Goal: Information Seeking & Learning: Learn about a topic

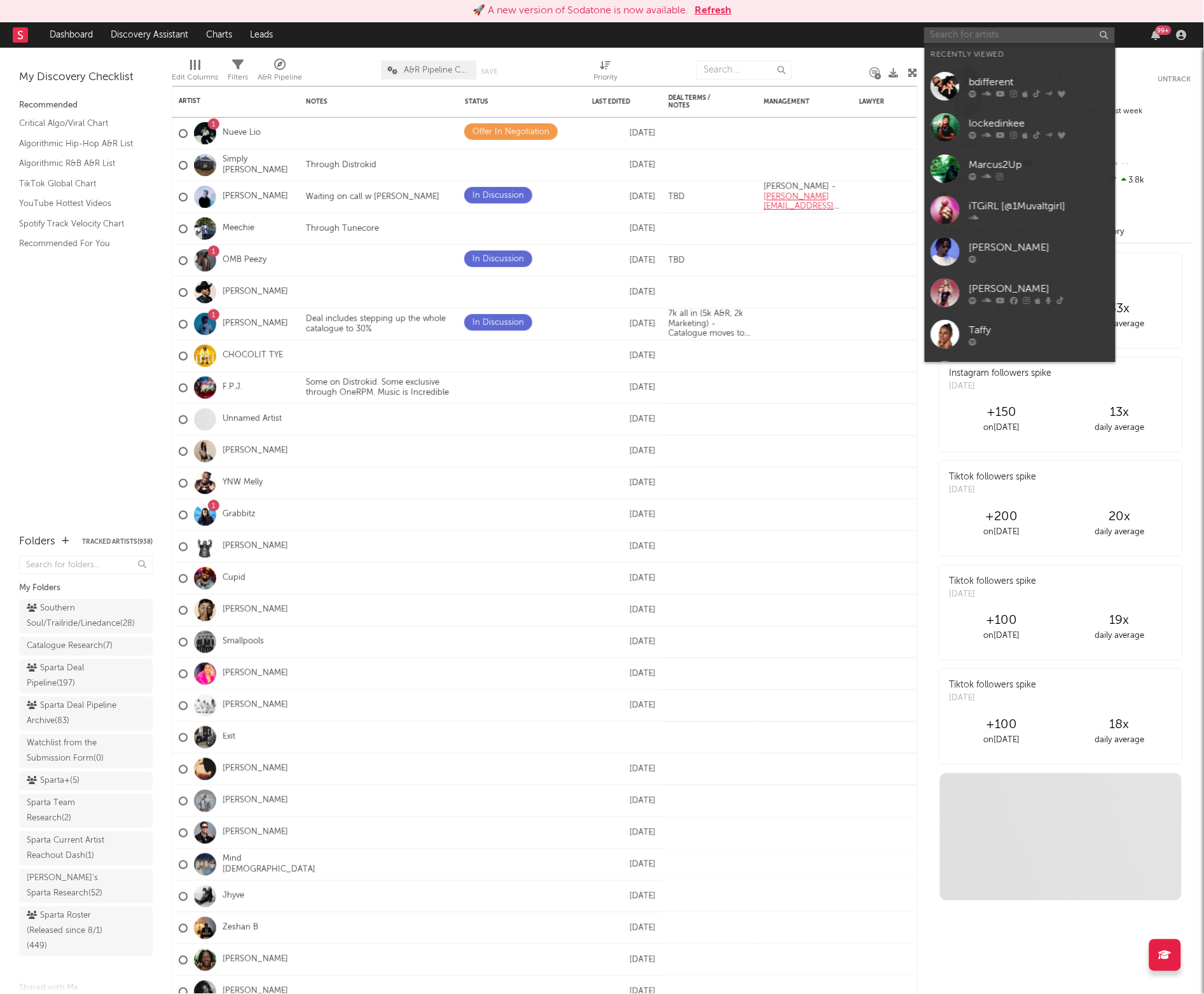
click at [958, 35] on input "text" at bounding box center [1019, 36] width 191 height 16
click at [978, 297] on div at bounding box center [1039, 300] width 140 height 7
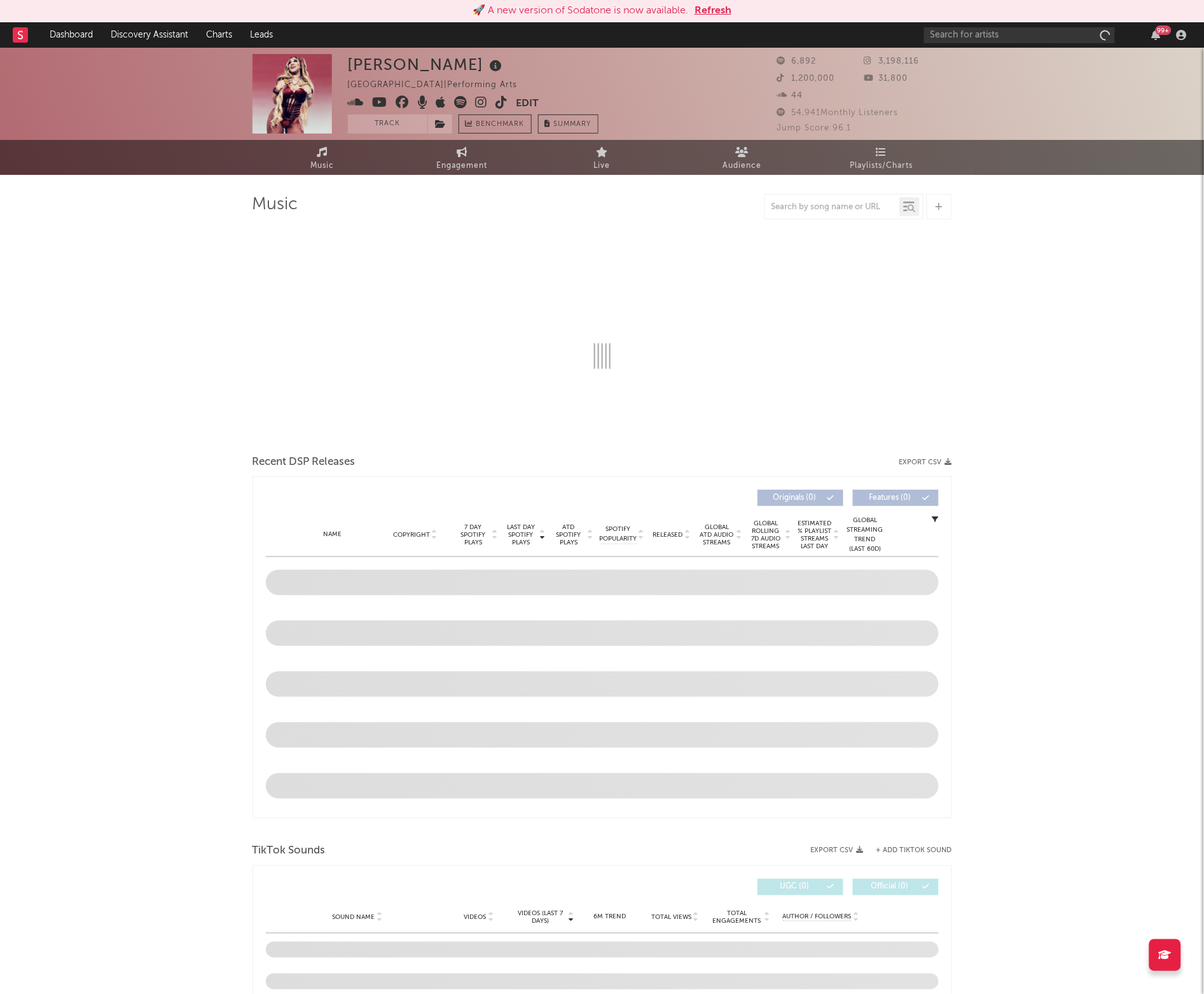
select select "1w"
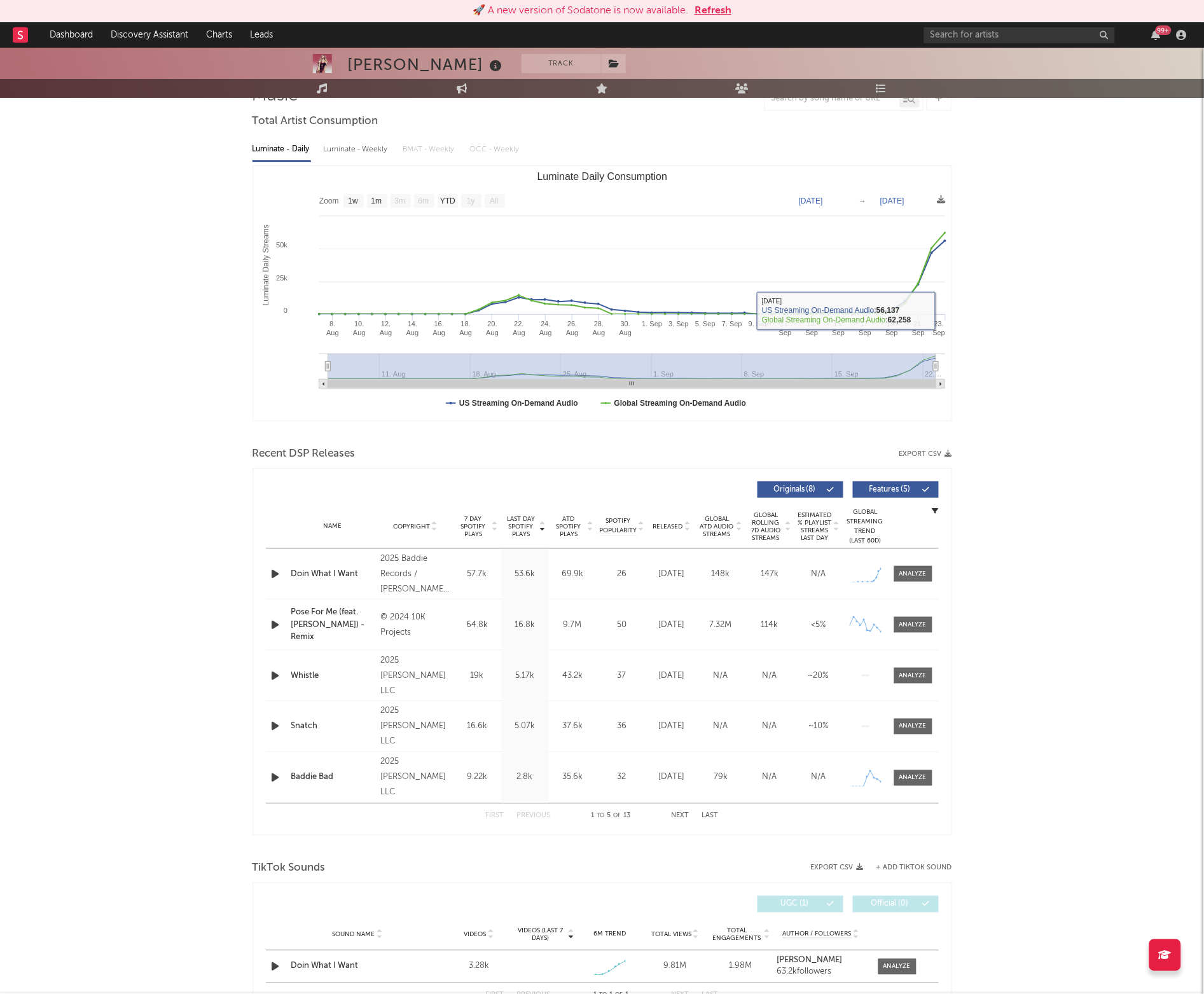
scroll to position [115, 0]
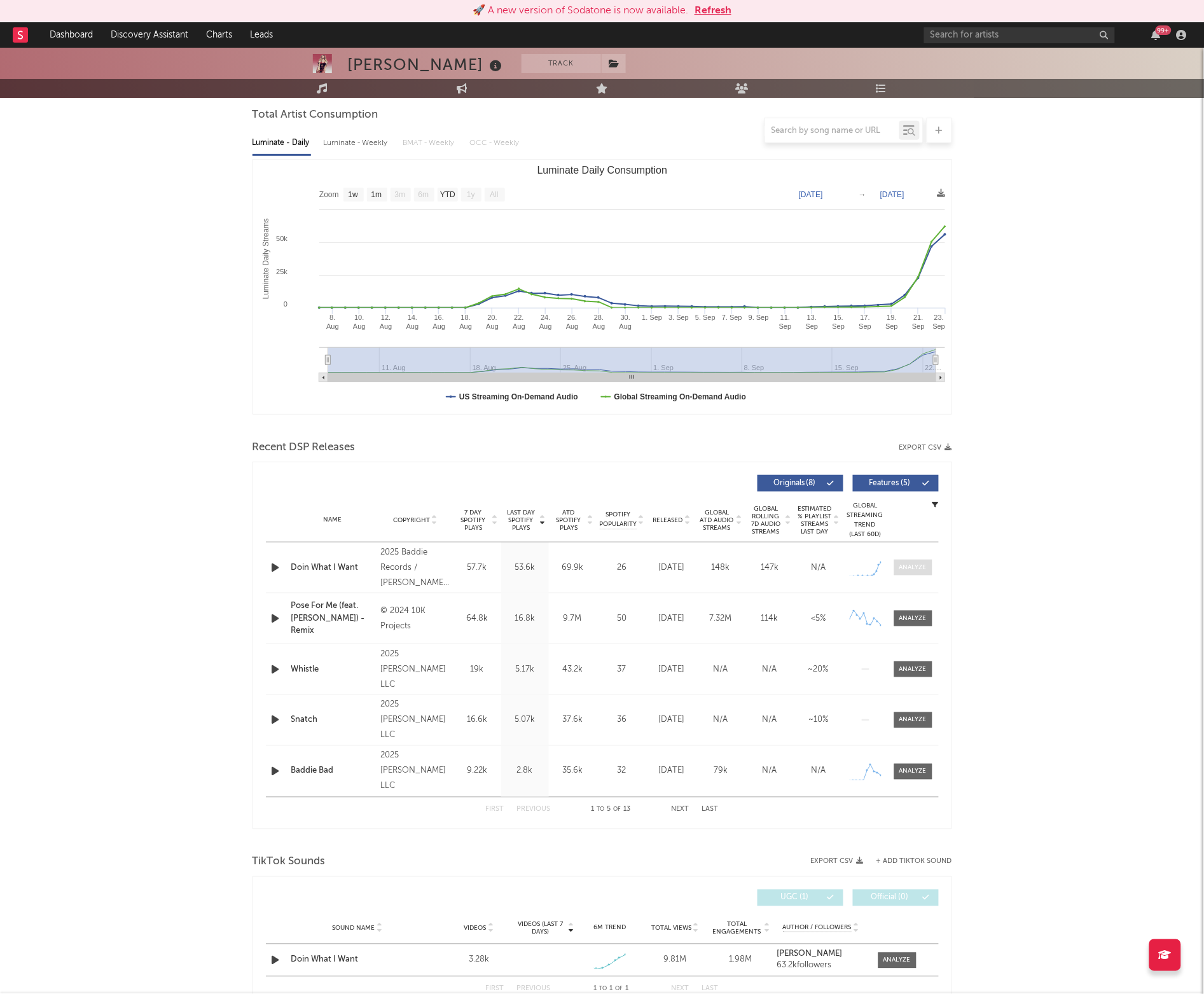
click at [906, 569] on div at bounding box center [913, 568] width 28 height 10
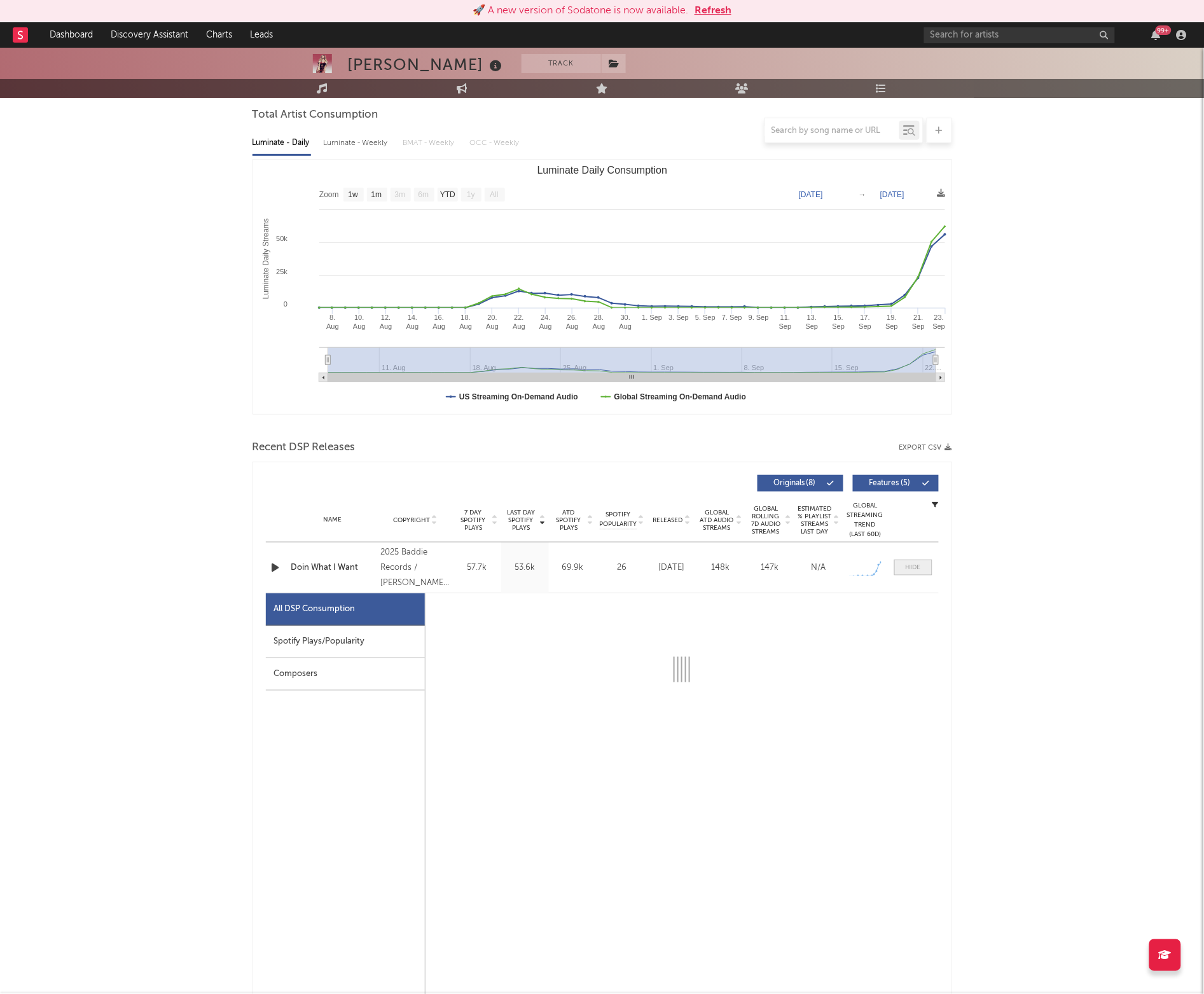
select select "1w"
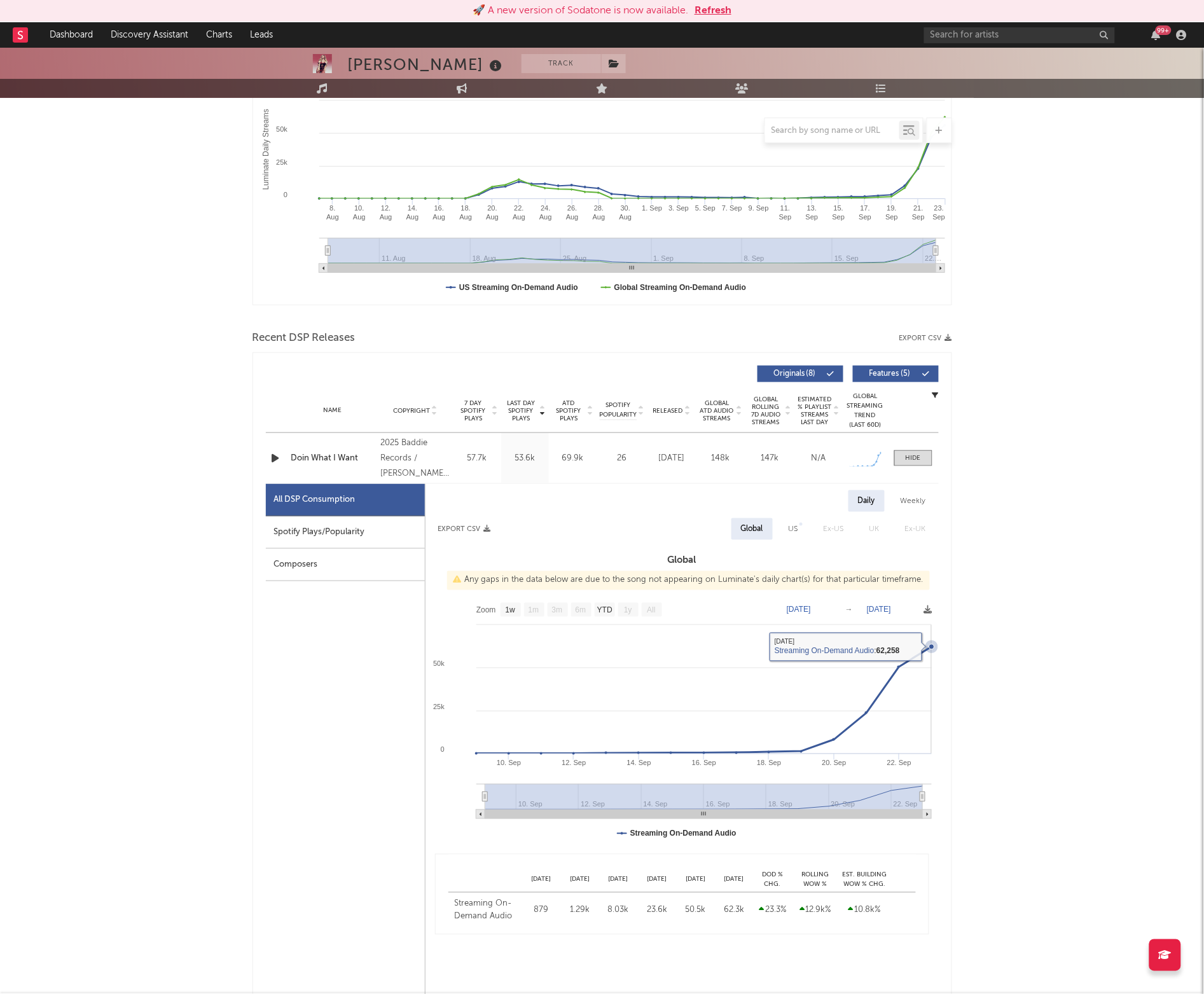
scroll to position [0, 0]
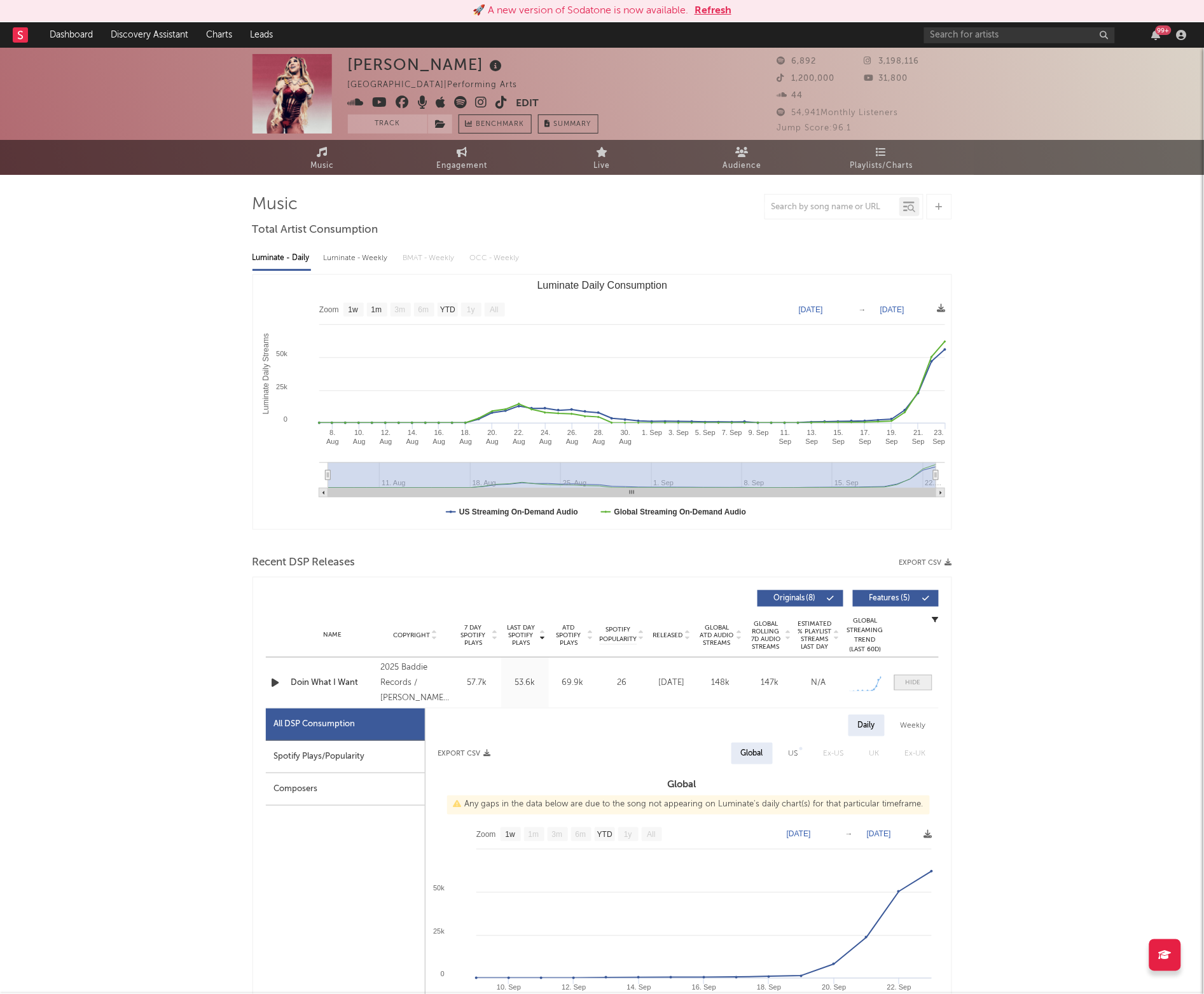
click at [909, 683] on div at bounding box center [913, 683] width 15 height 10
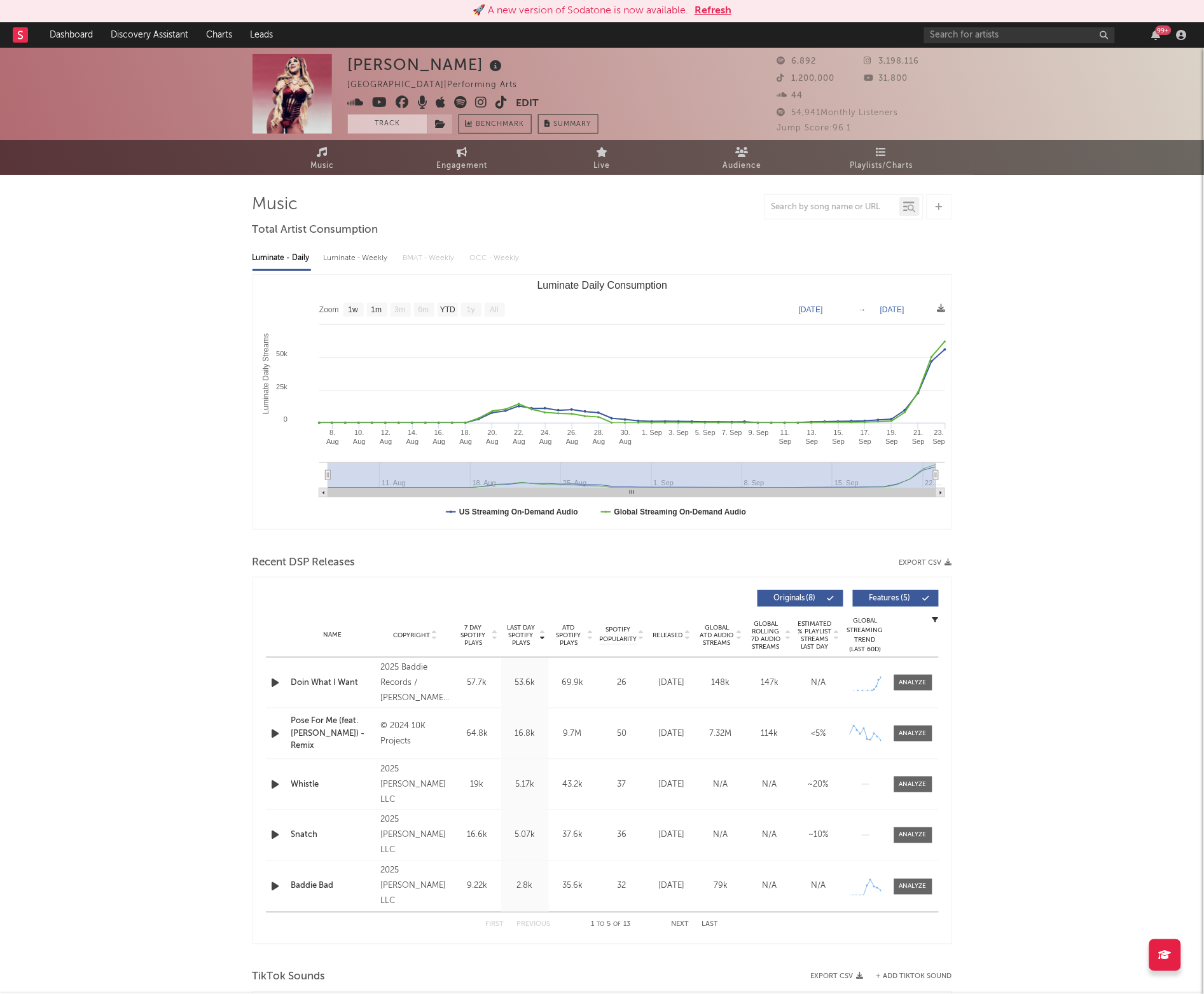
click at [367, 124] on button "Track" at bounding box center [388, 124] width 79 height 19
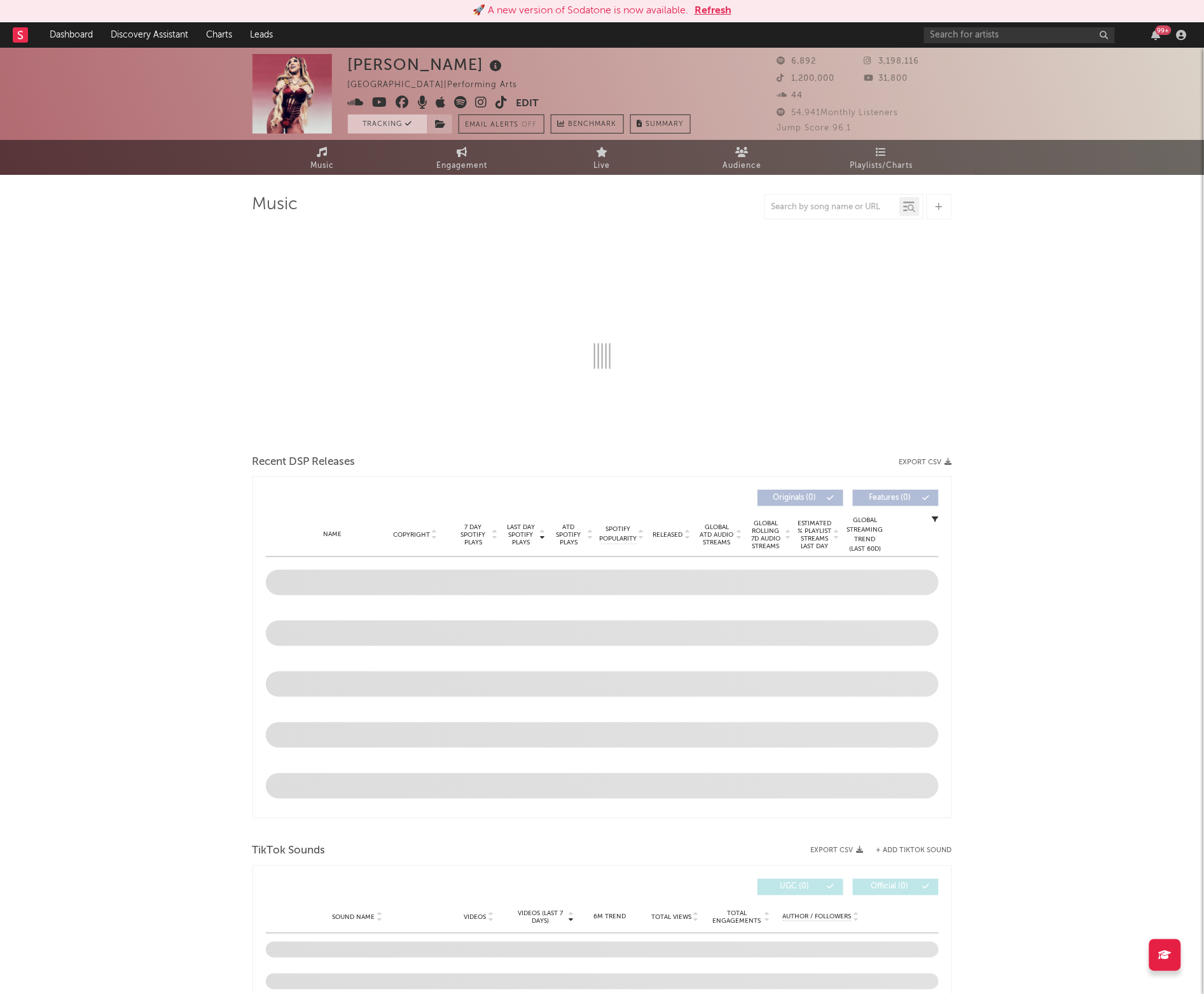
select select "1w"
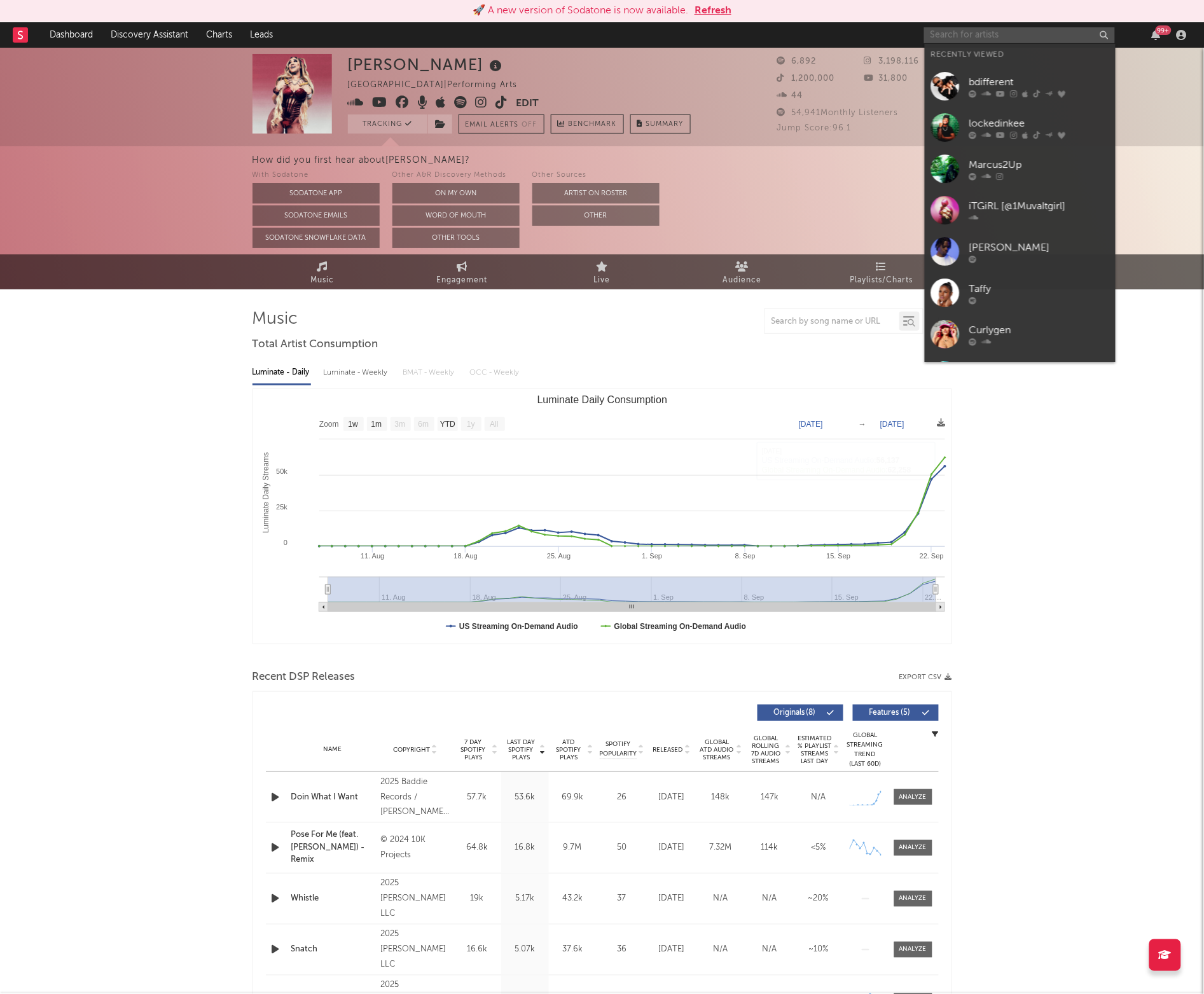
click at [961, 40] on input "text" at bounding box center [1019, 36] width 191 height 16
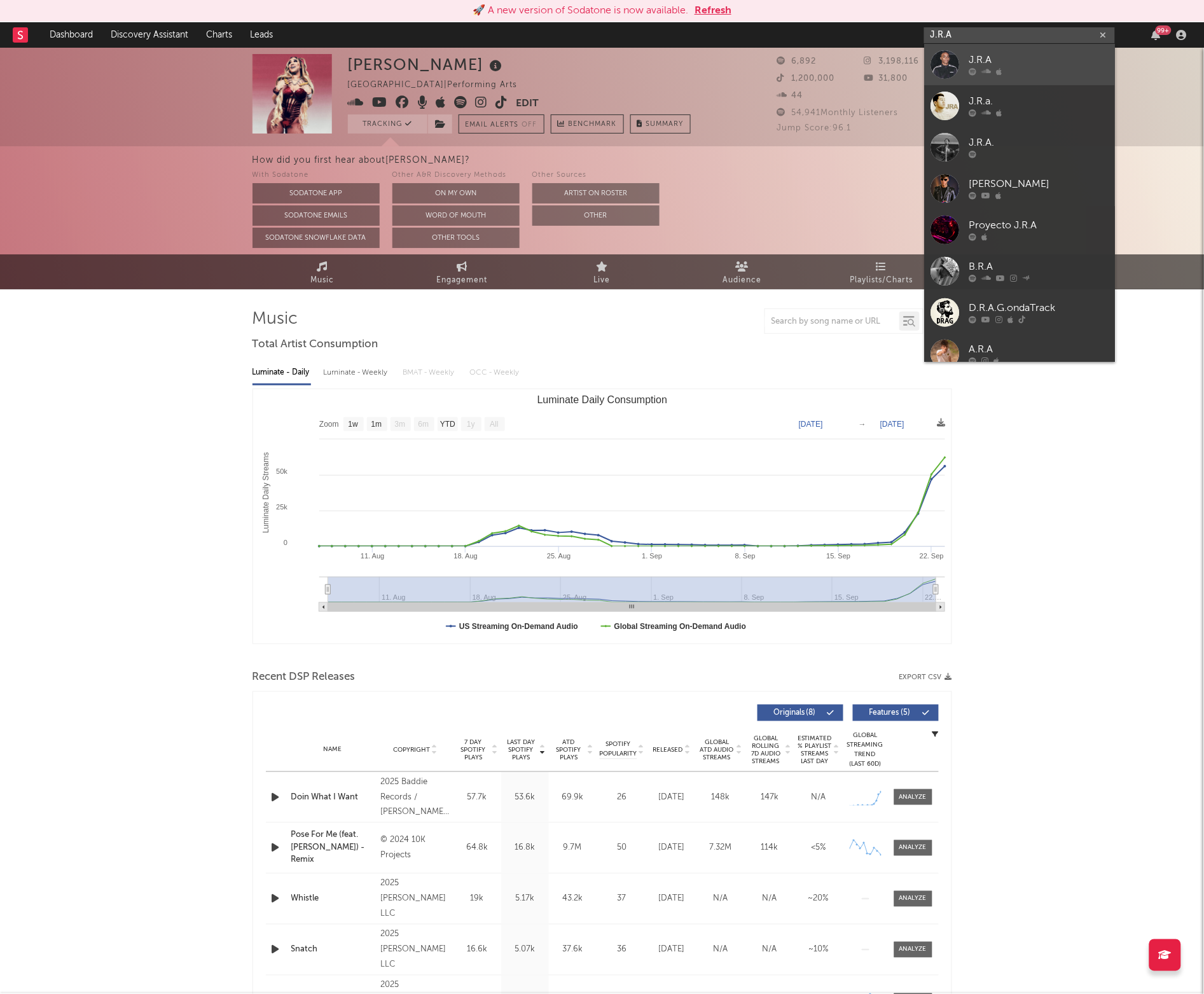
type input "J.R.A"
click at [977, 66] on div "J.R.A" at bounding box center [1039, 60] width 140 height 15
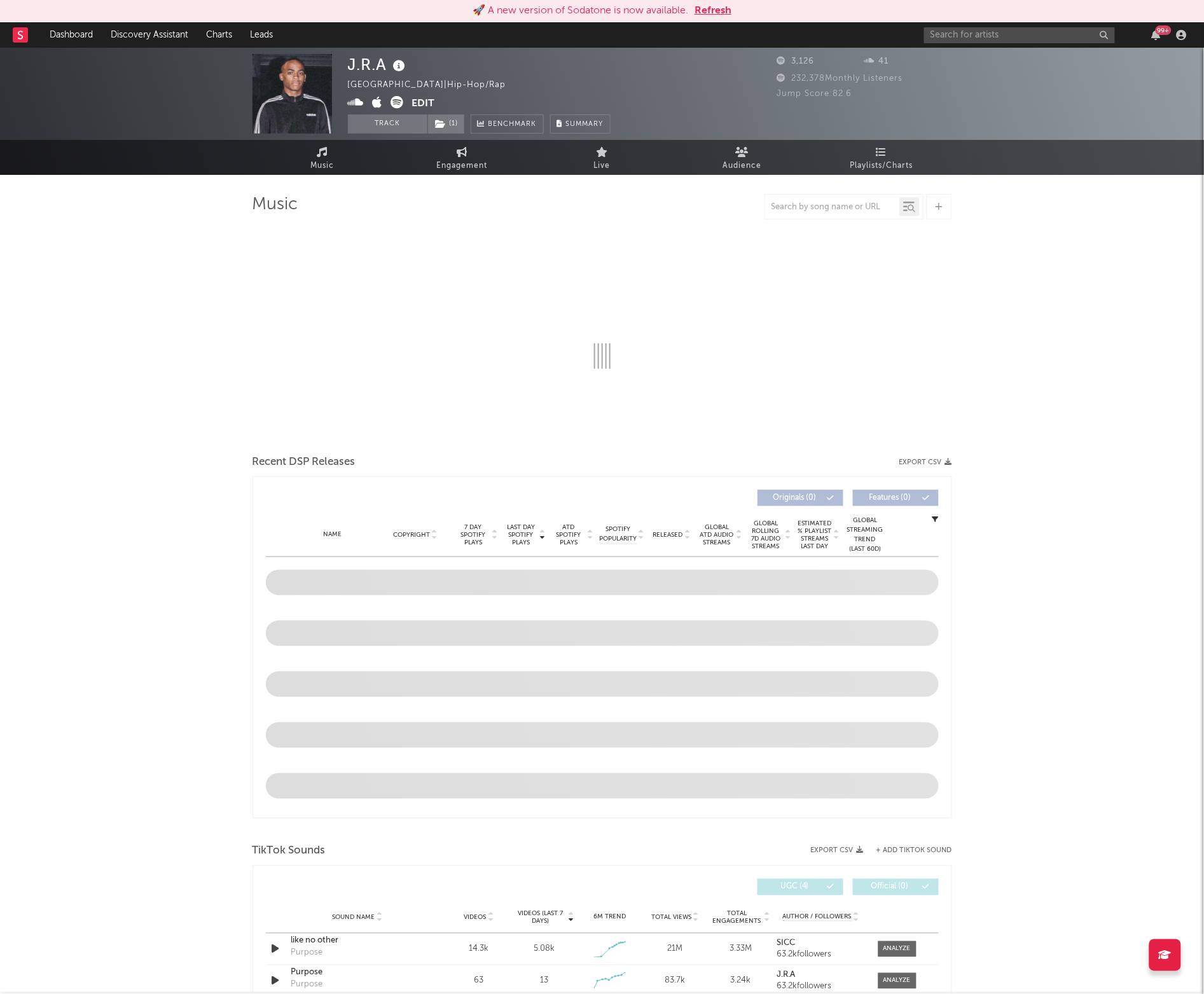
select select "1w"
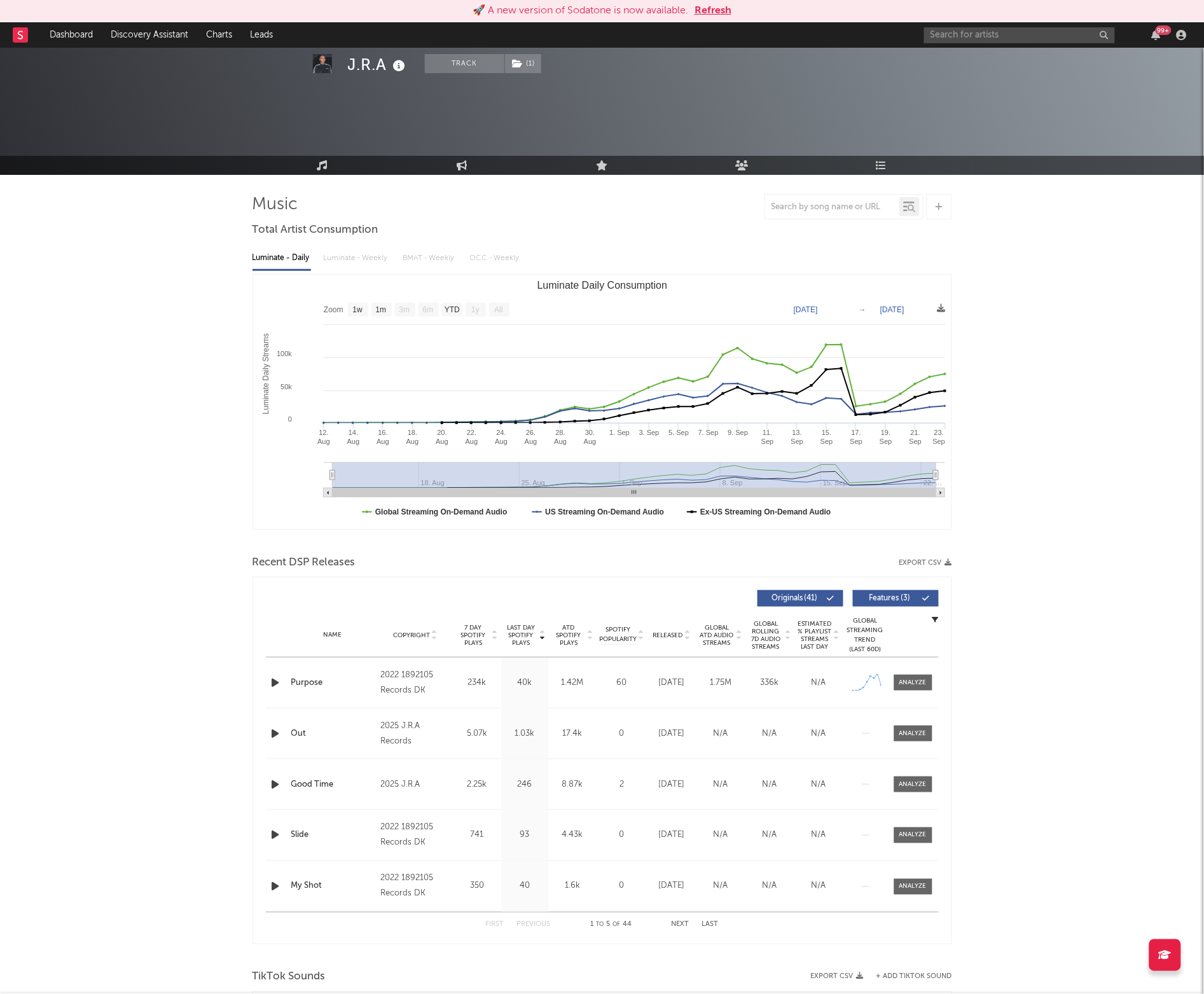
scroll to position [102, 0]
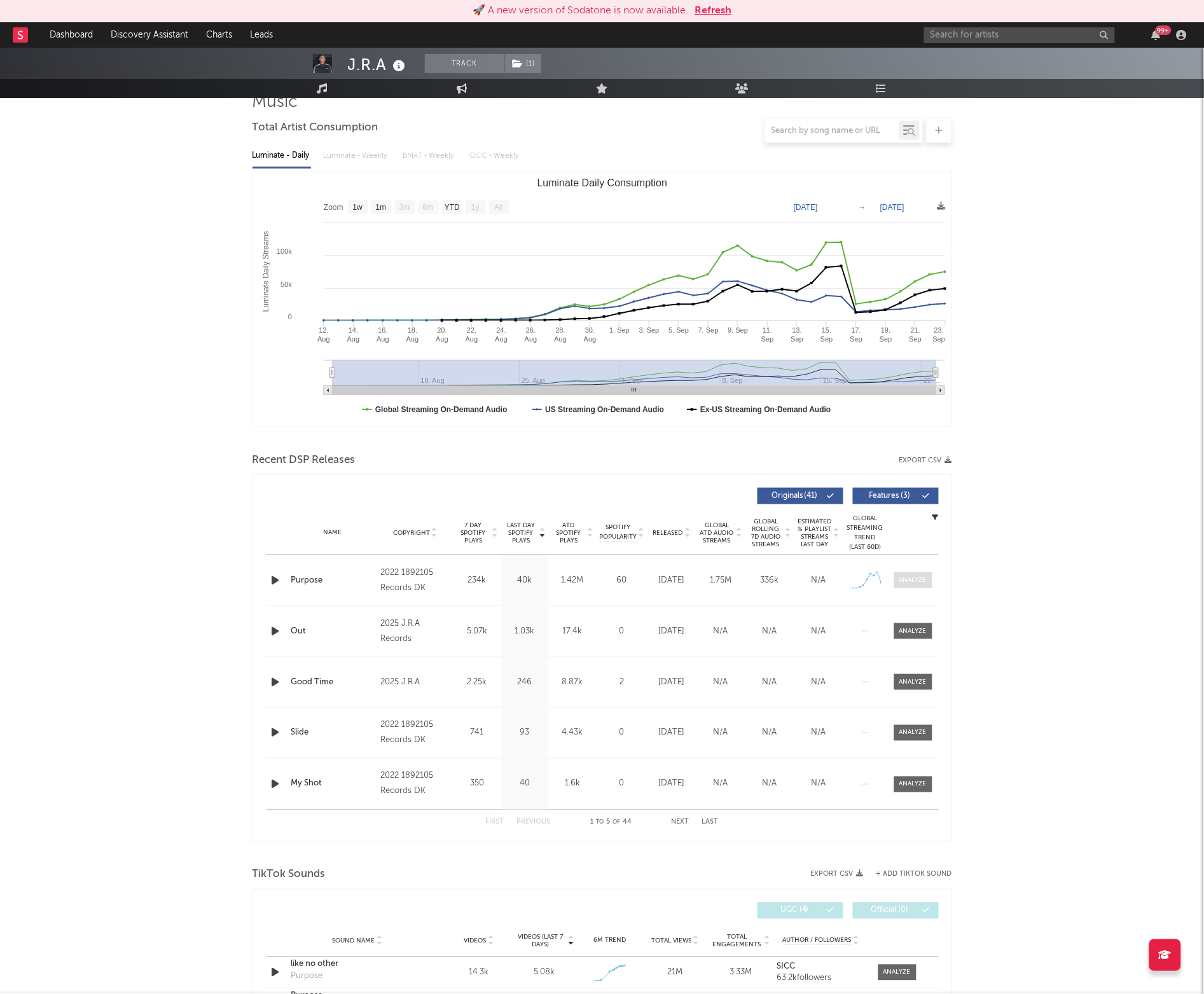
click at [914, 576] on div at bounding box center [913, 581] width 28 height 10
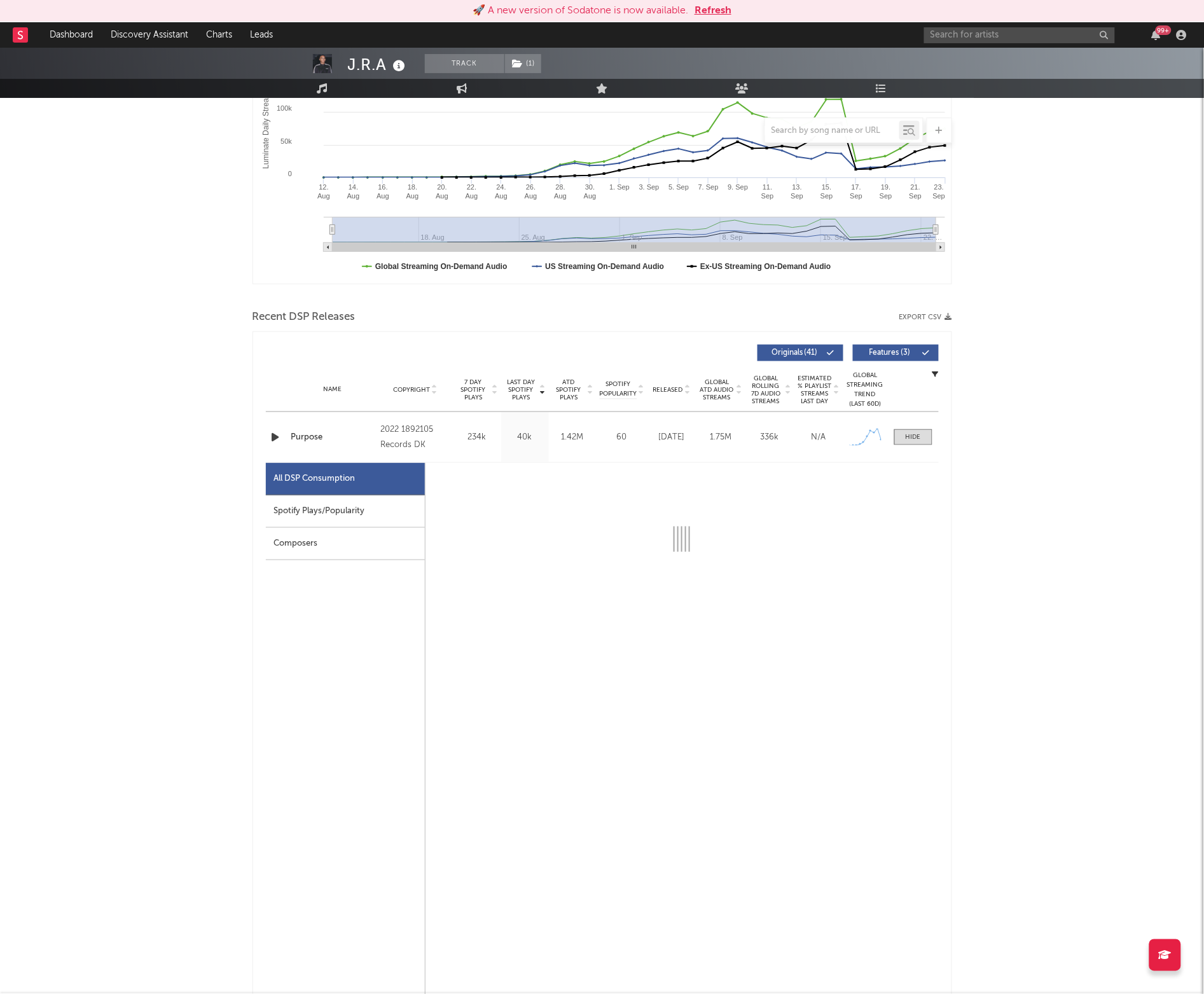
scroll to position [248, 0]
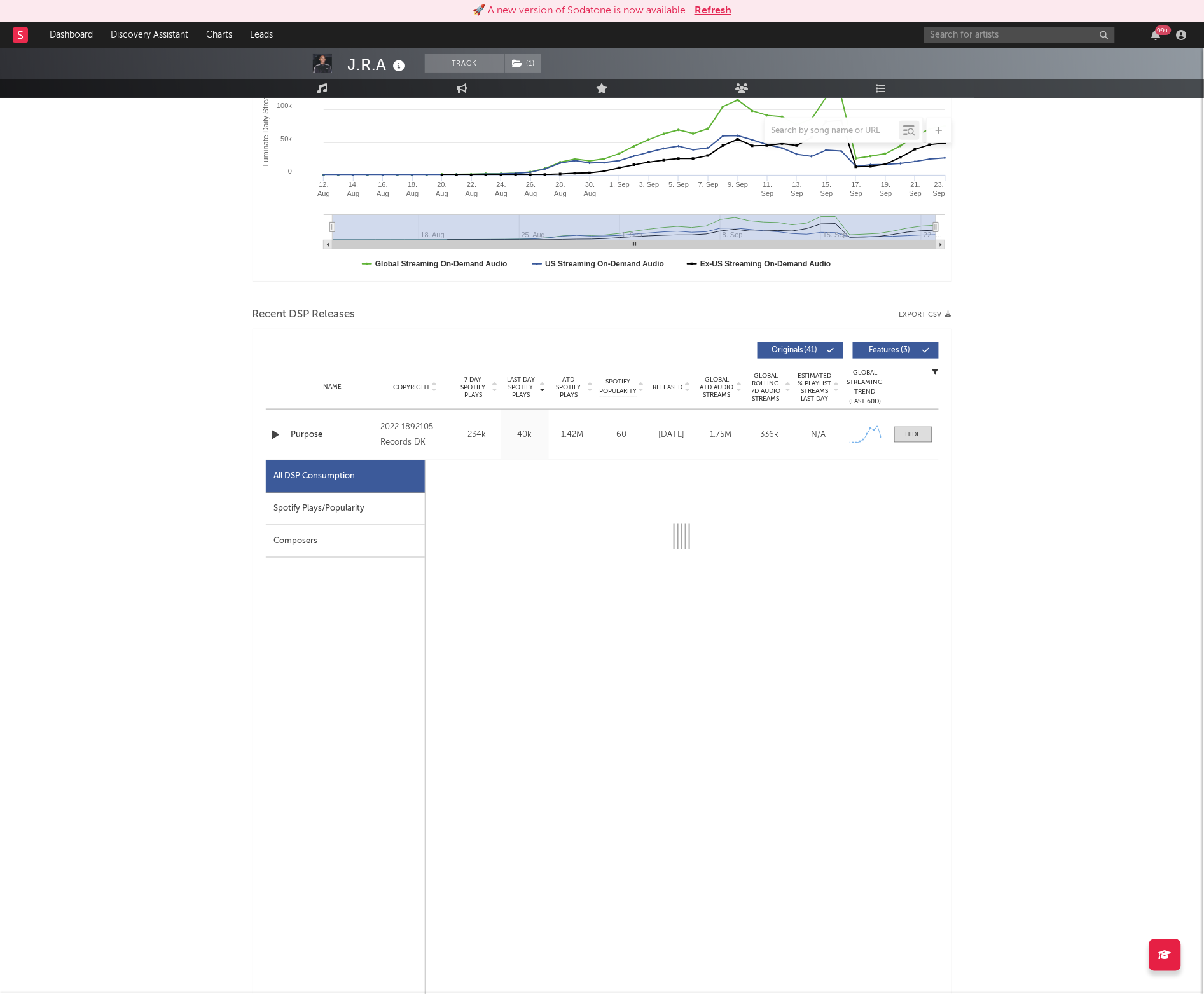
select select "1w"
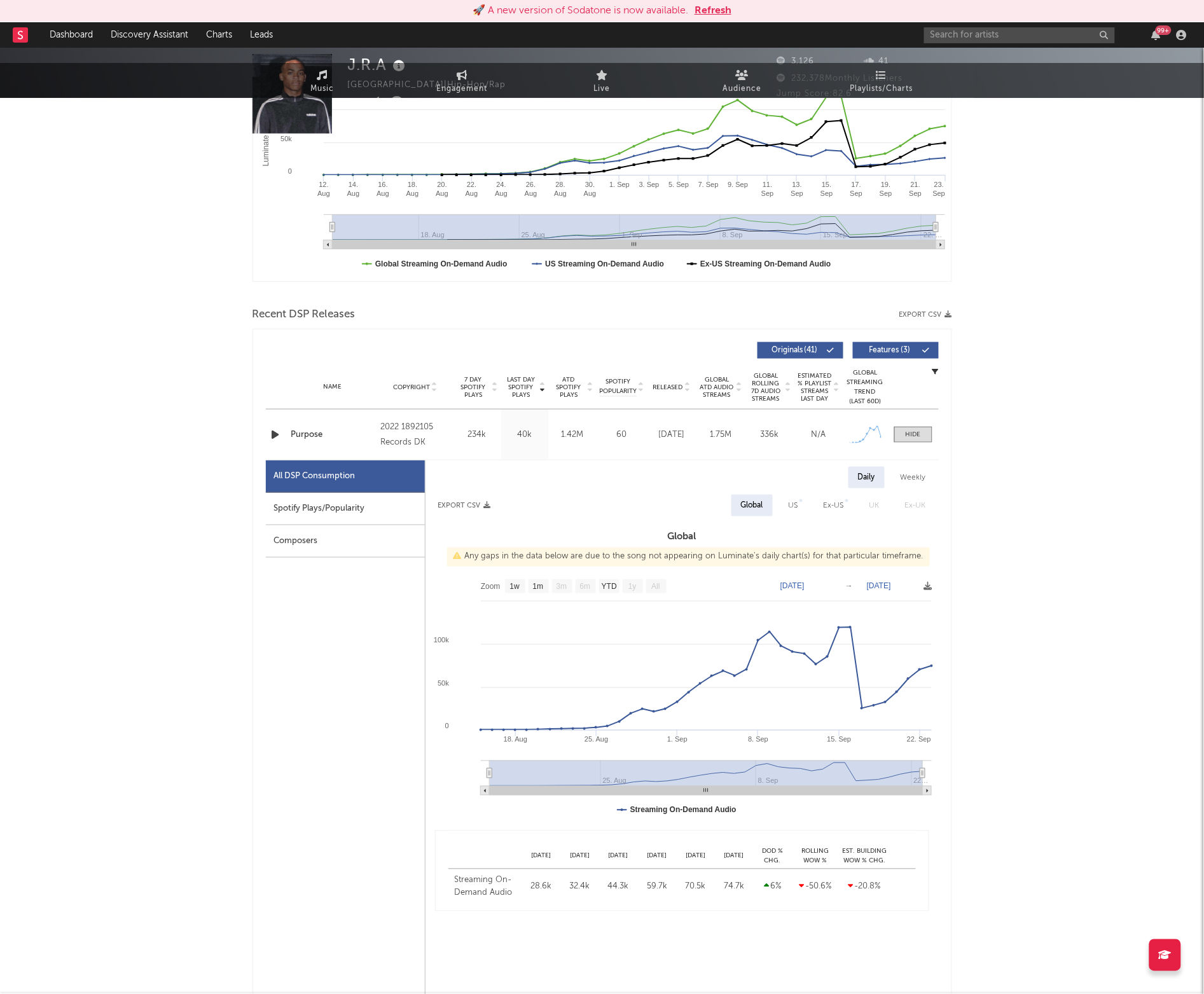
scroll to position [0, 0]
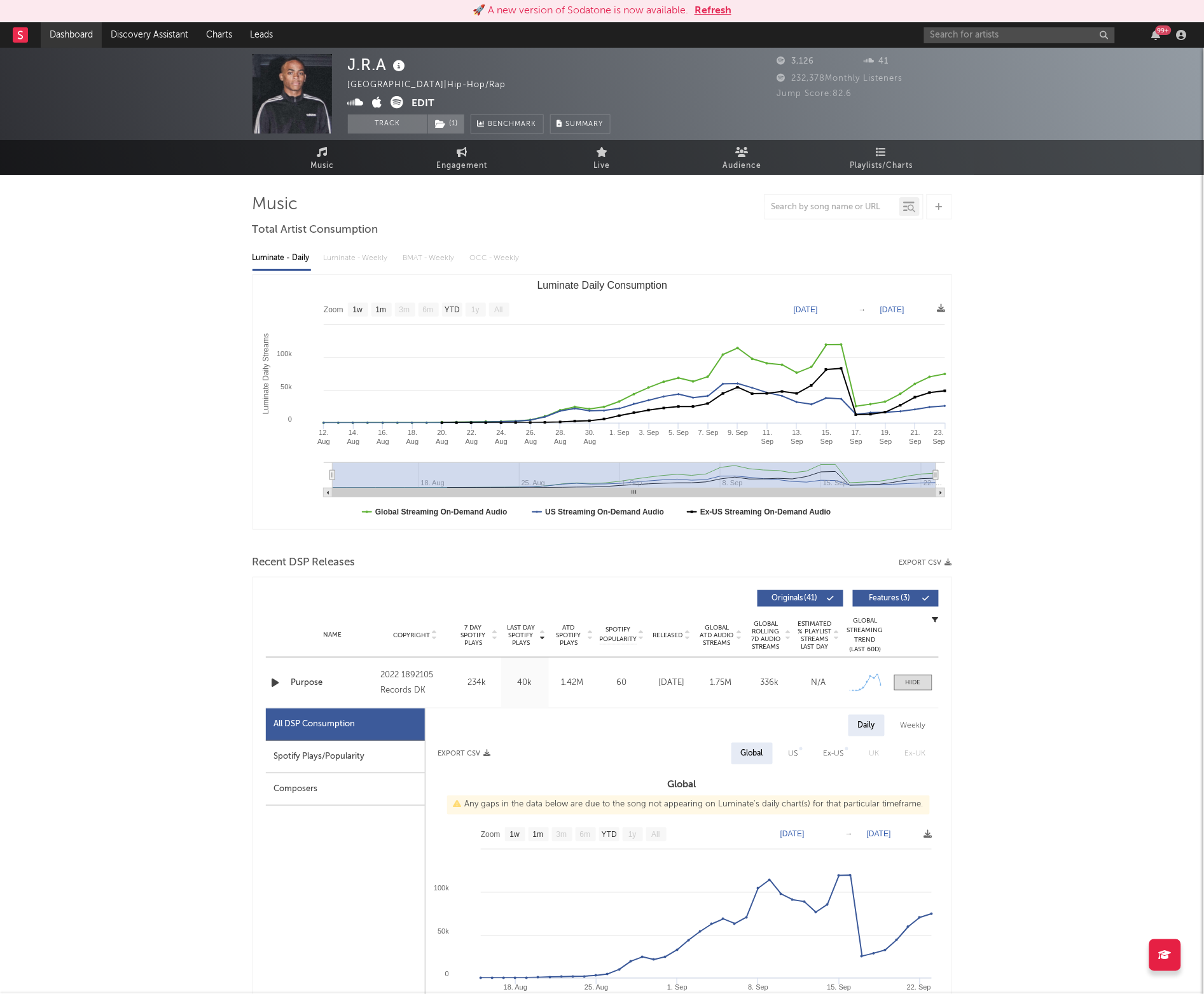
click at [76, 31] on link "Dashboard" at bounding box center [71, 34] width 61 height 25
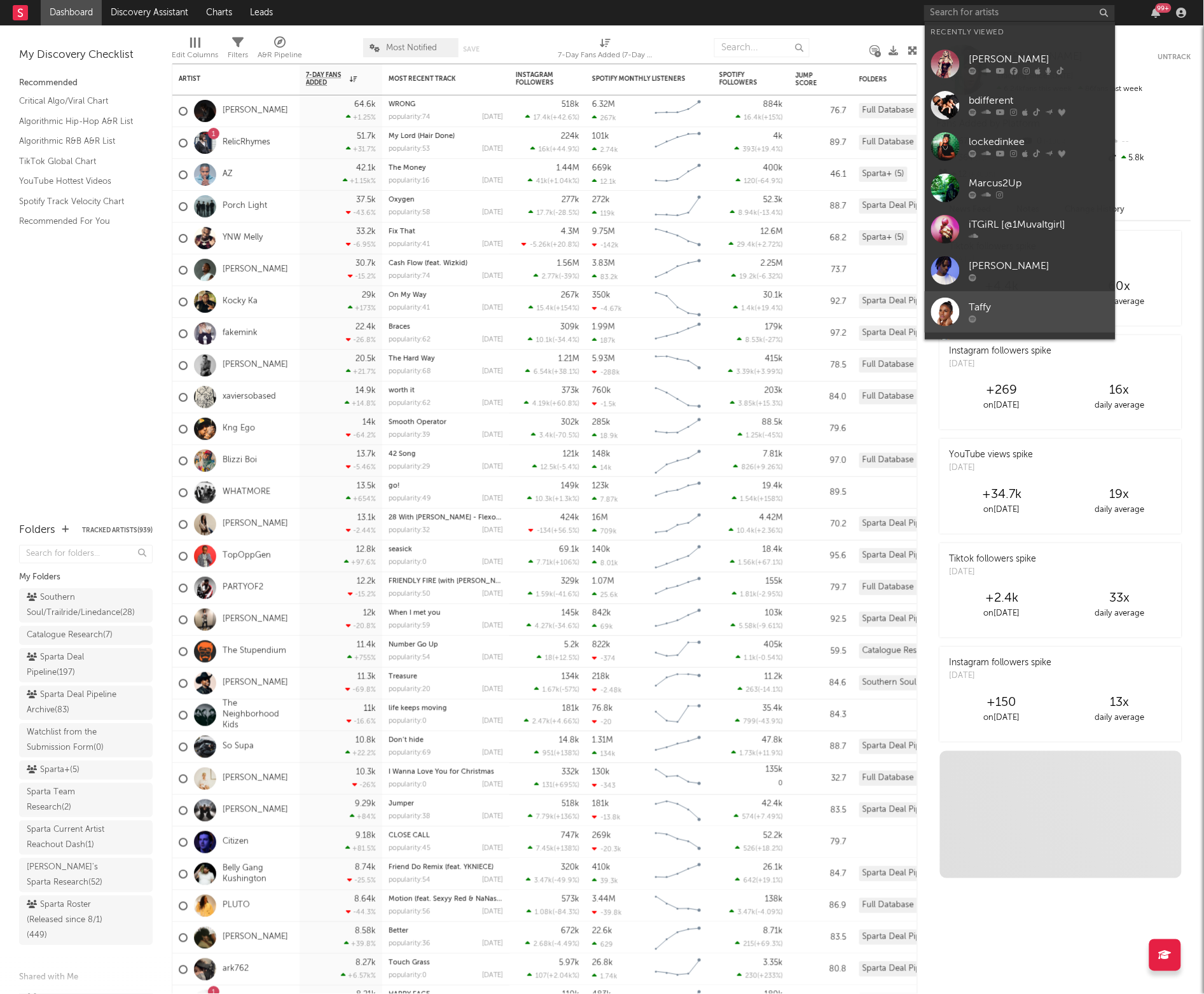
click at [976, 302] on div "Taffy" at bounding box center [1039, 307] width 140 height 15
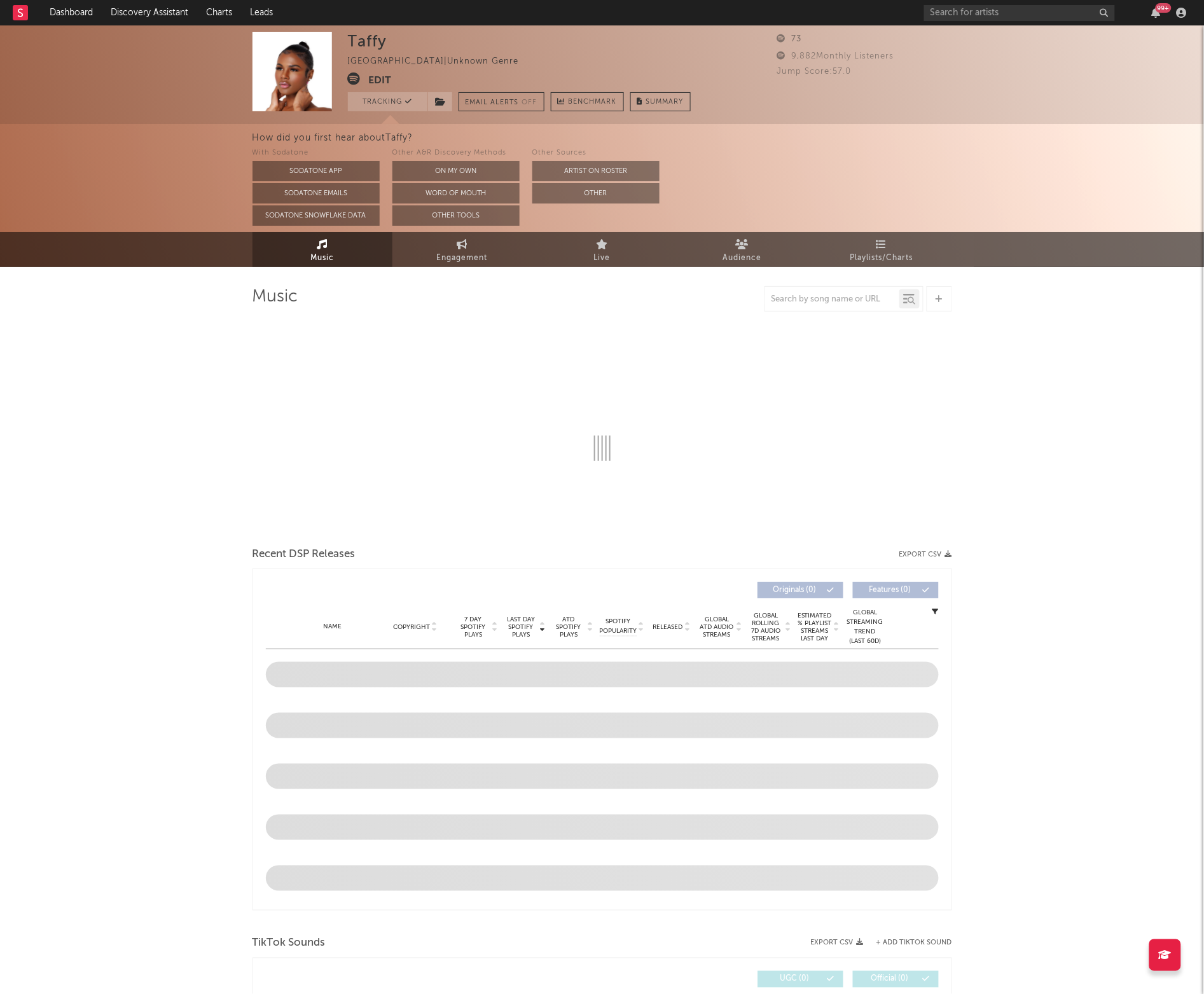
select select "1w"
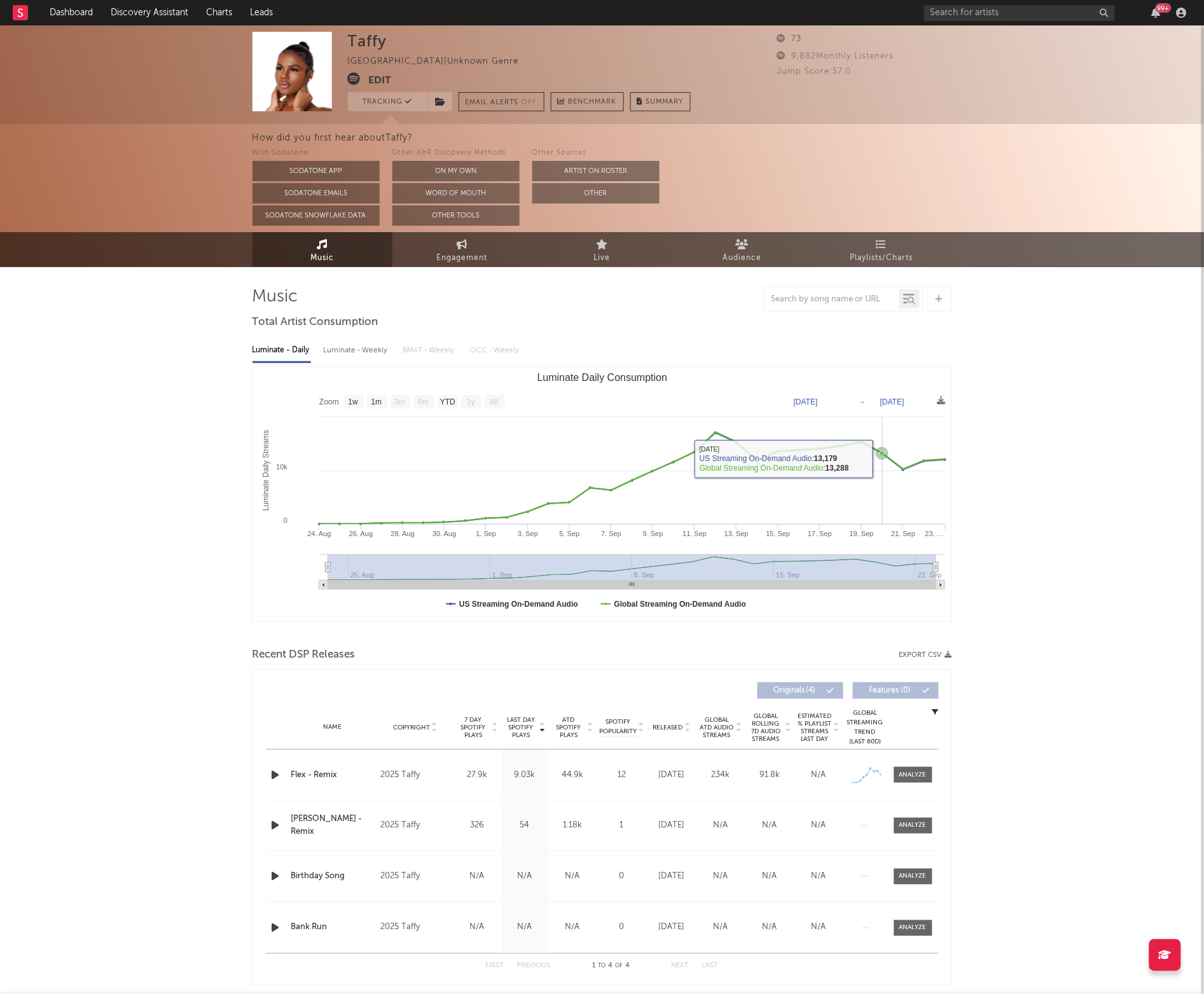
click at [881, 469] on rect "Luminate Daily Consumption" at bounding box center [602, 495] width 698 height 255
click at [949, 11] on input "text" at bounding box center [1019, 13] width 191 height 16
click at [906, 137] on div "How did you first hear about Taffy ?" at bounding box center [728, 138] width 952 height 15
click at [989, 7] on input "remoo" at bounding box center [1019, 13] width 191 height 16
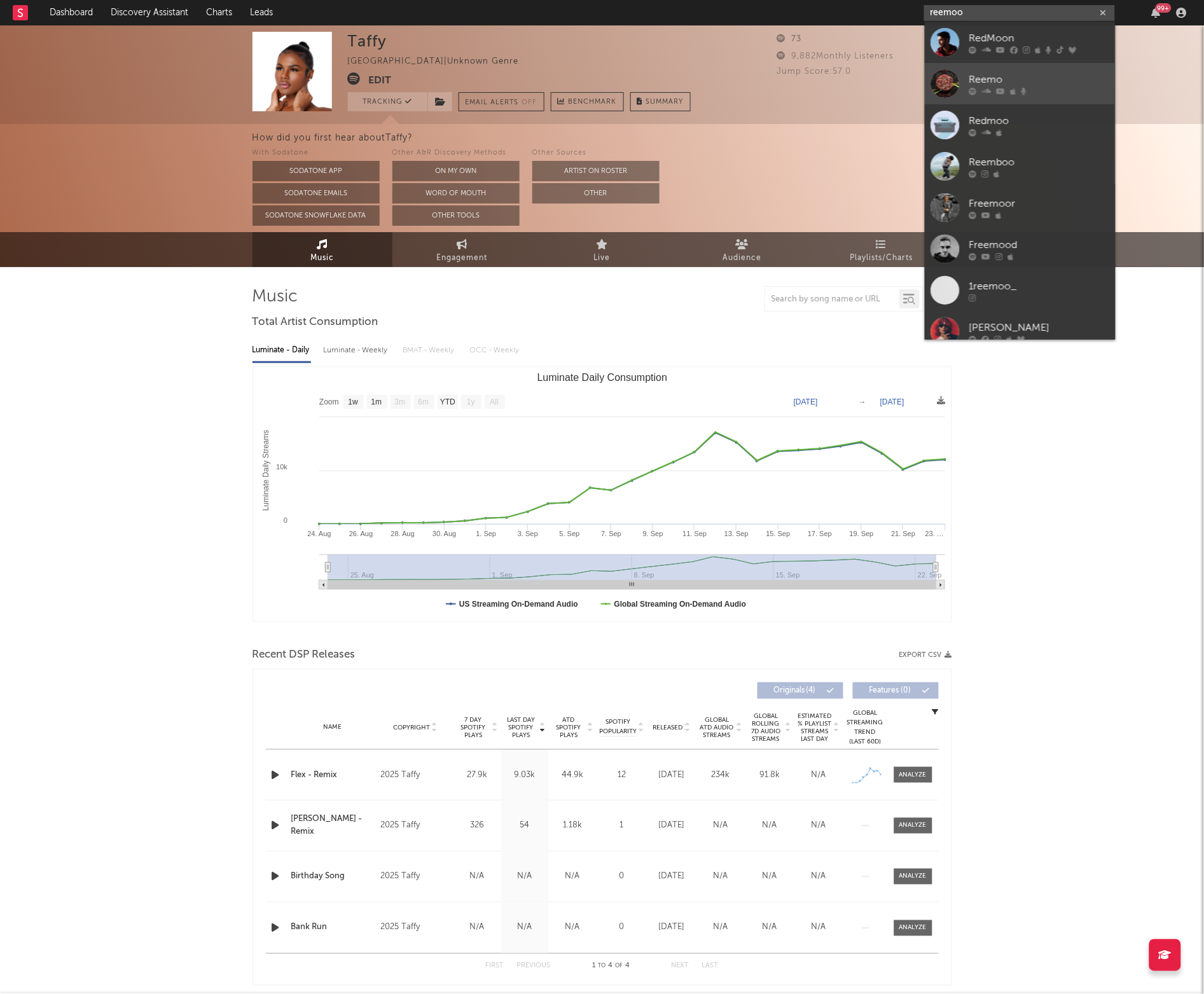
type input "reemoo"
click at [1005, 87] on div at bounding box center [1039, 90] width 140 height 7
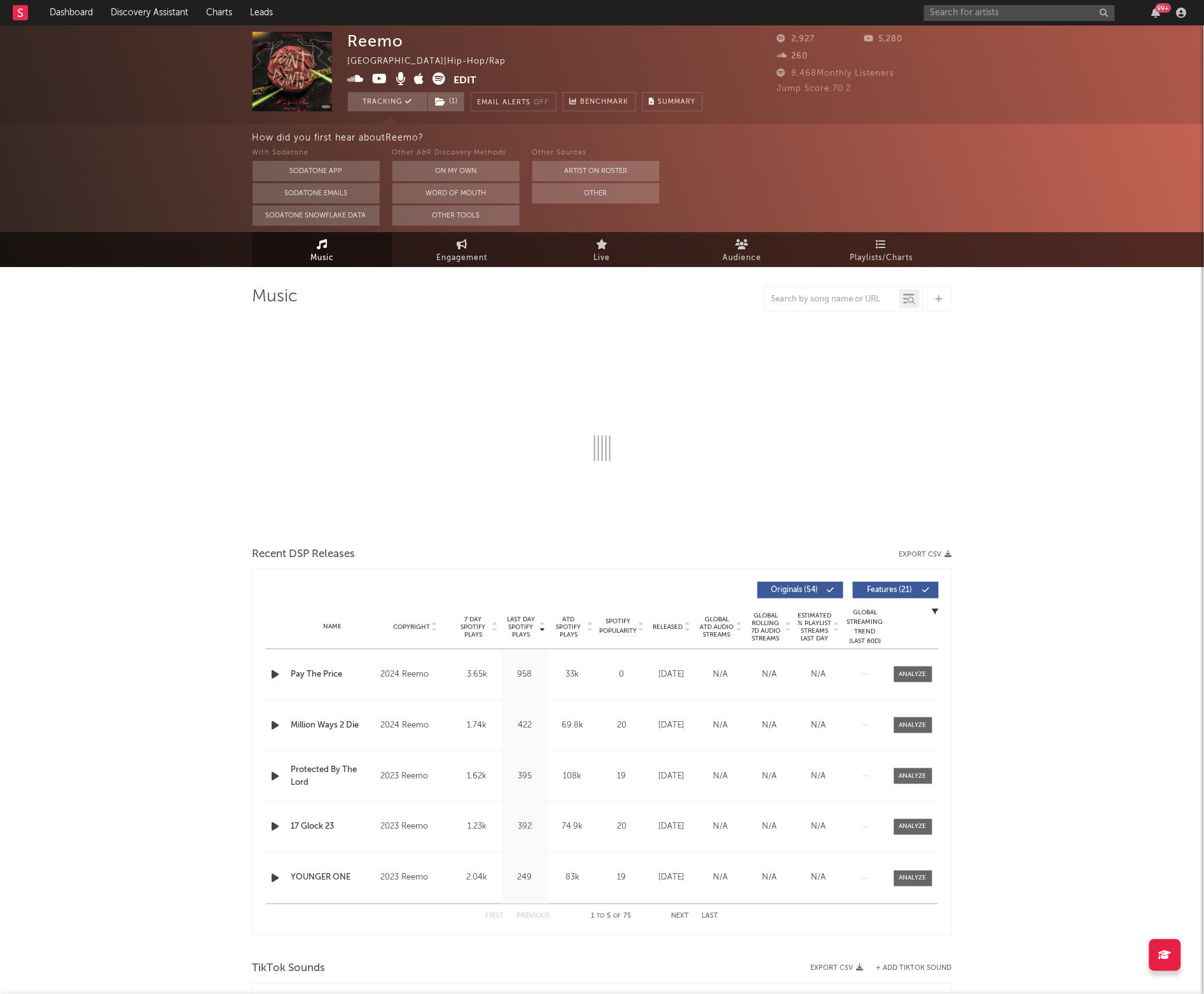
select select "6m"
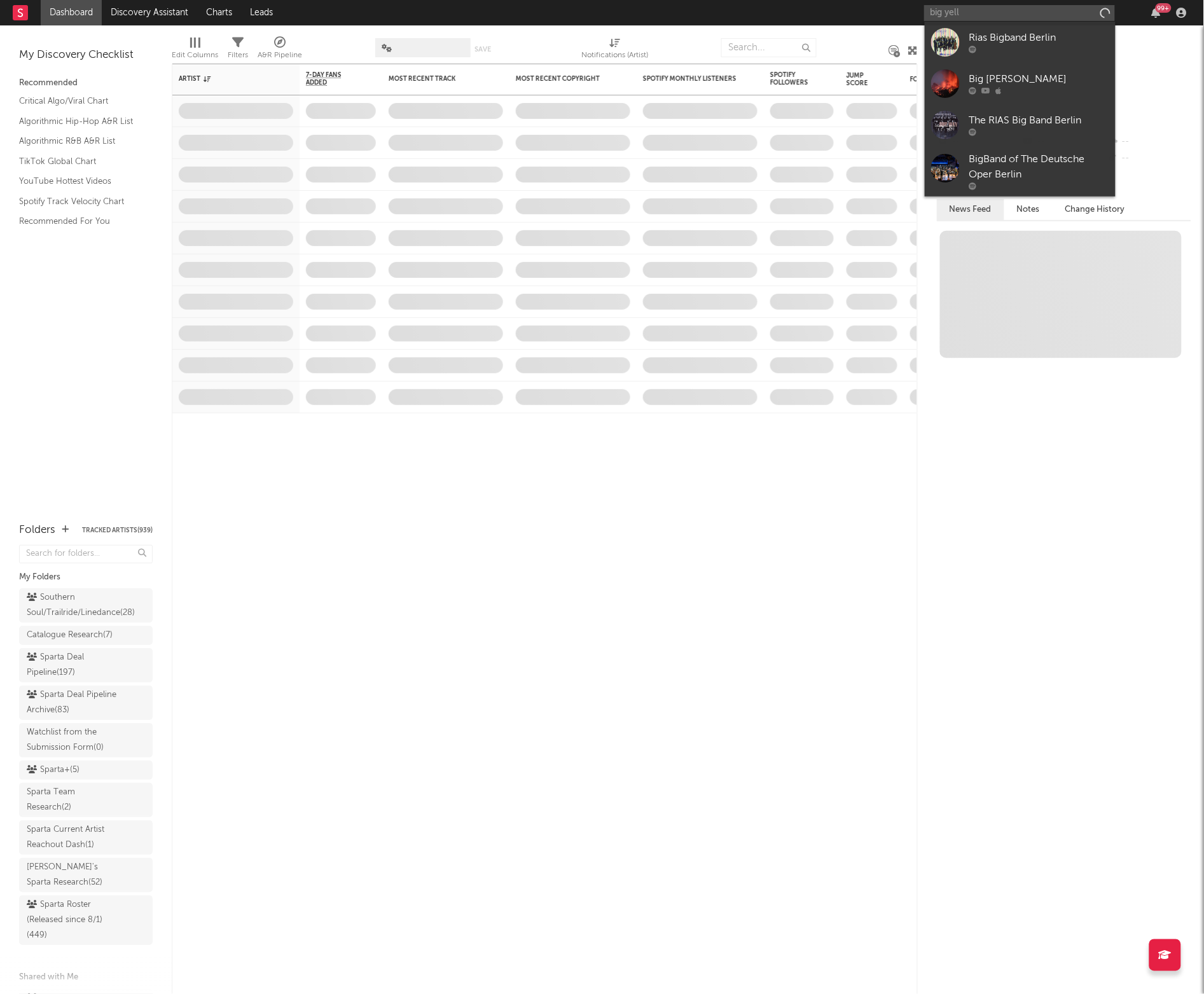
type input "big yella"
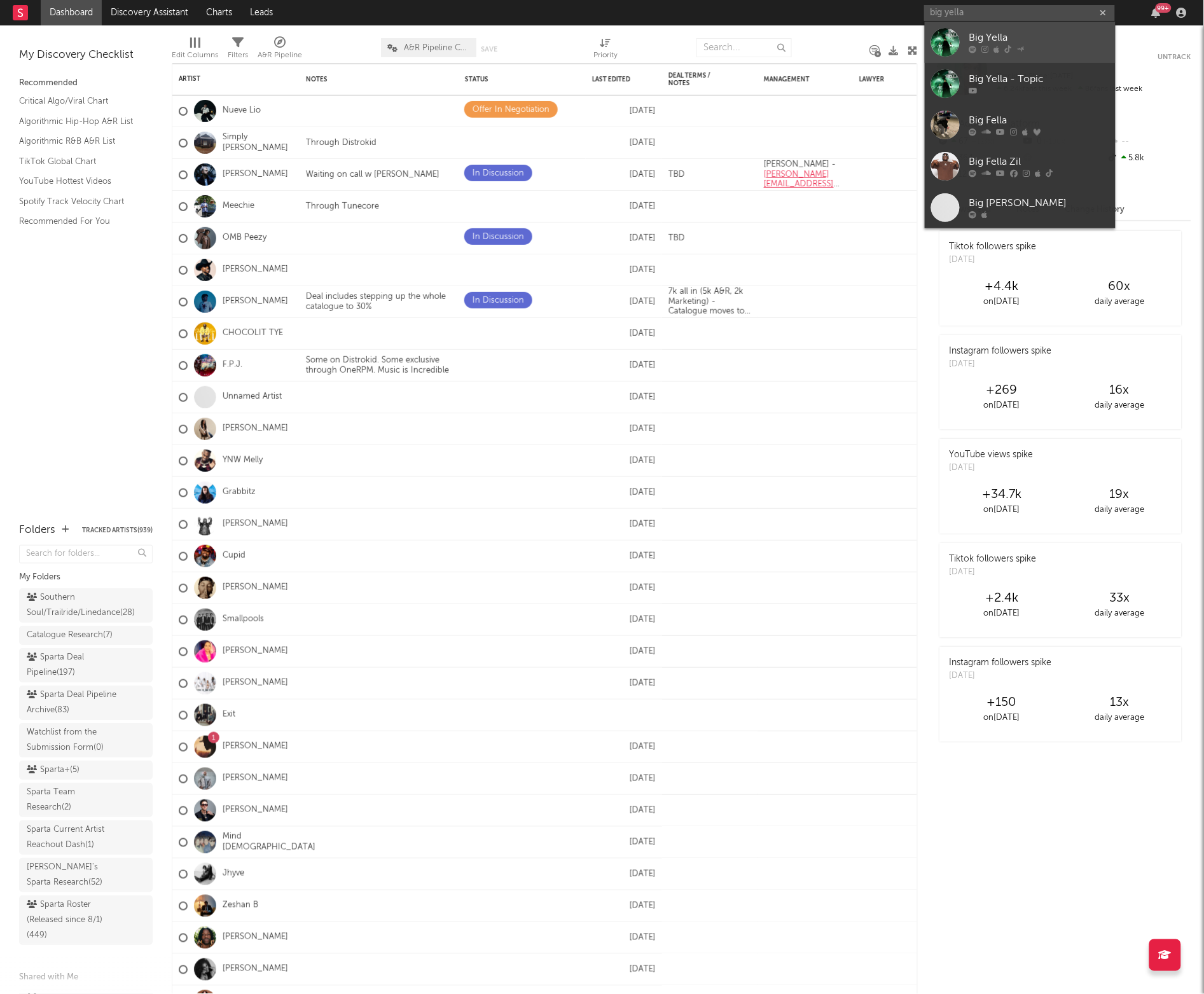
click at [1035, 43] on div "Big Yella" at bounding box center [1039, 38] width 140 height 15
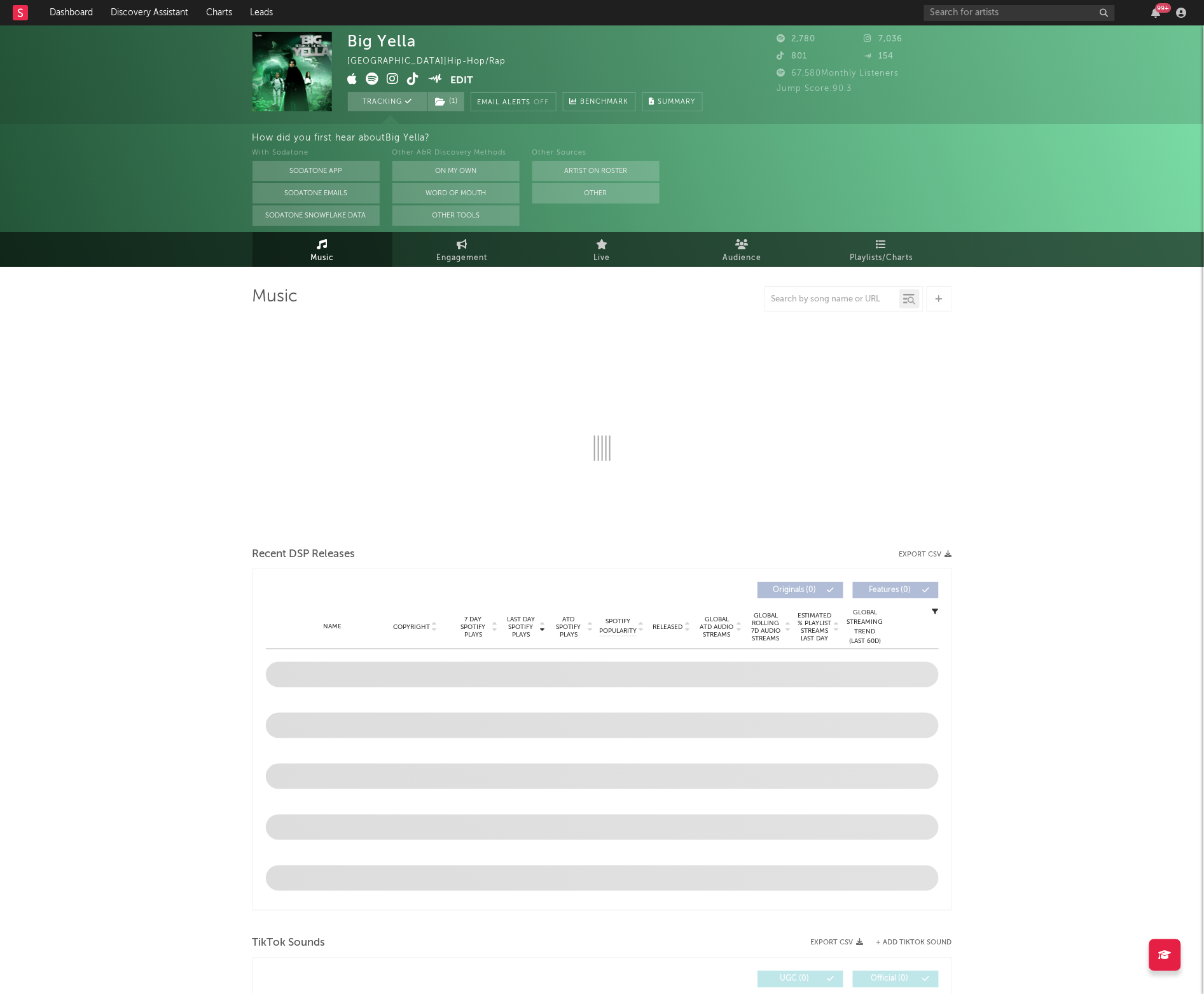
select select "1w"
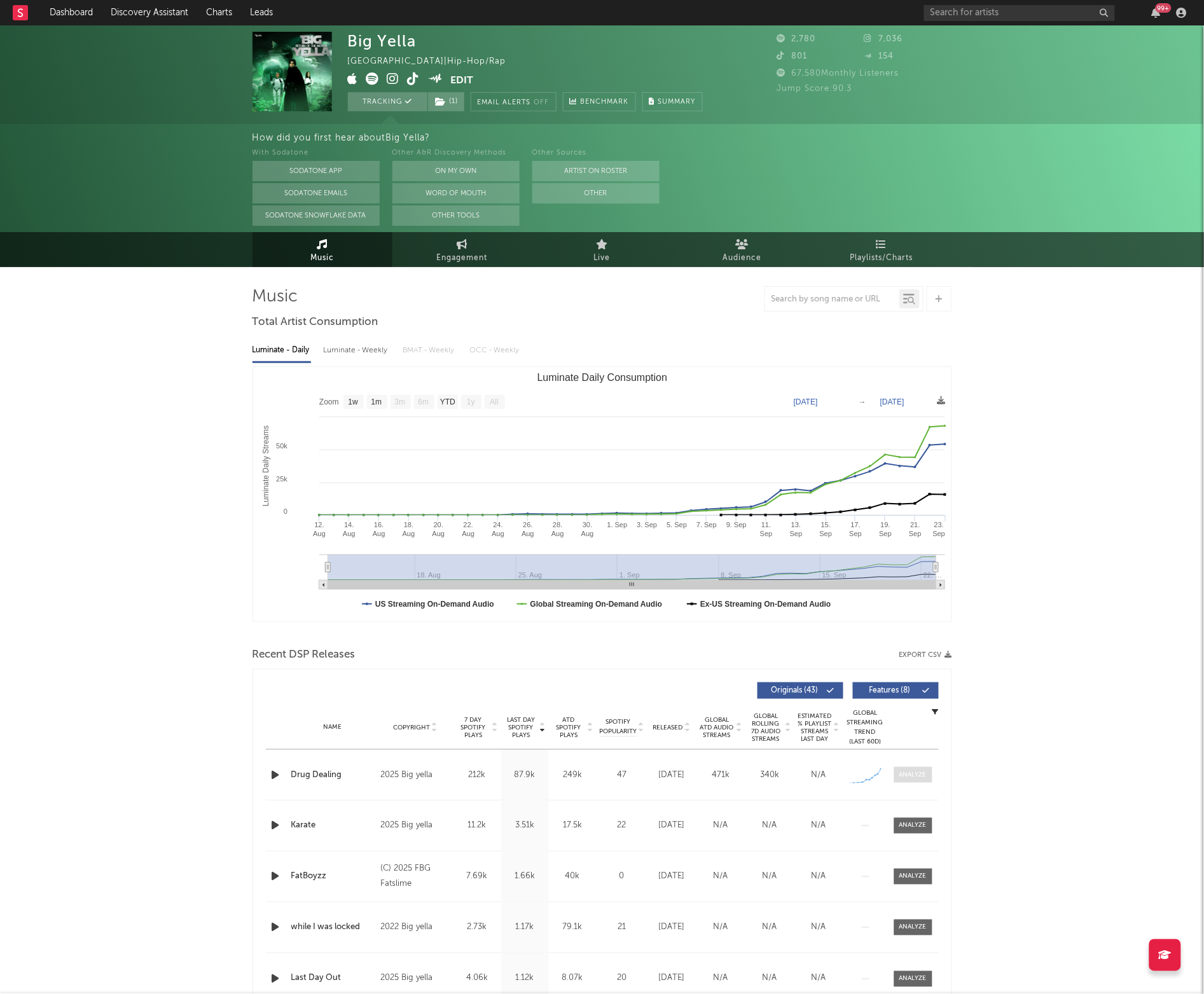
click at [903, 774] on div at bounding box center [913, 775] width 28 height 10
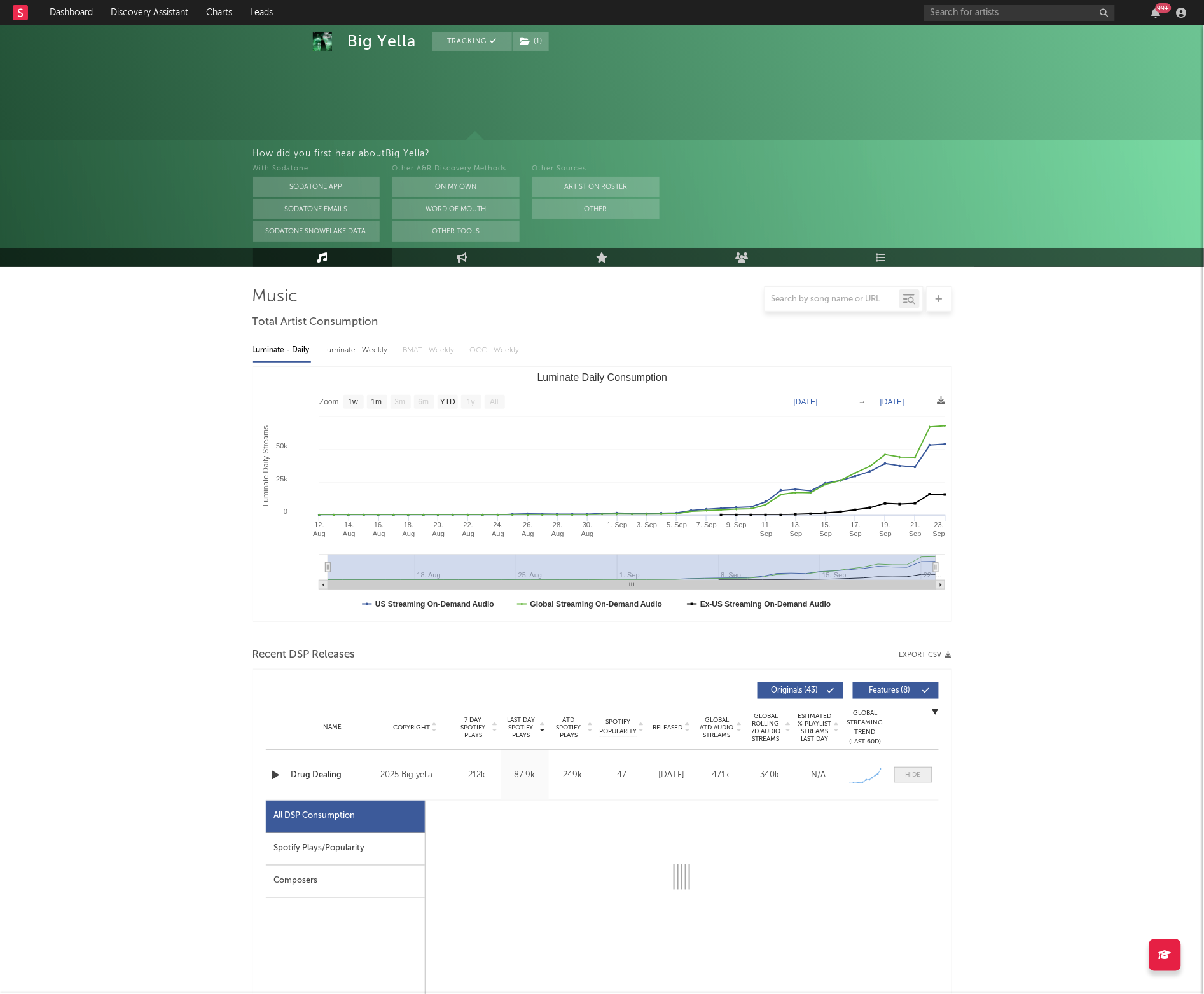
scroll to position [264, 0]
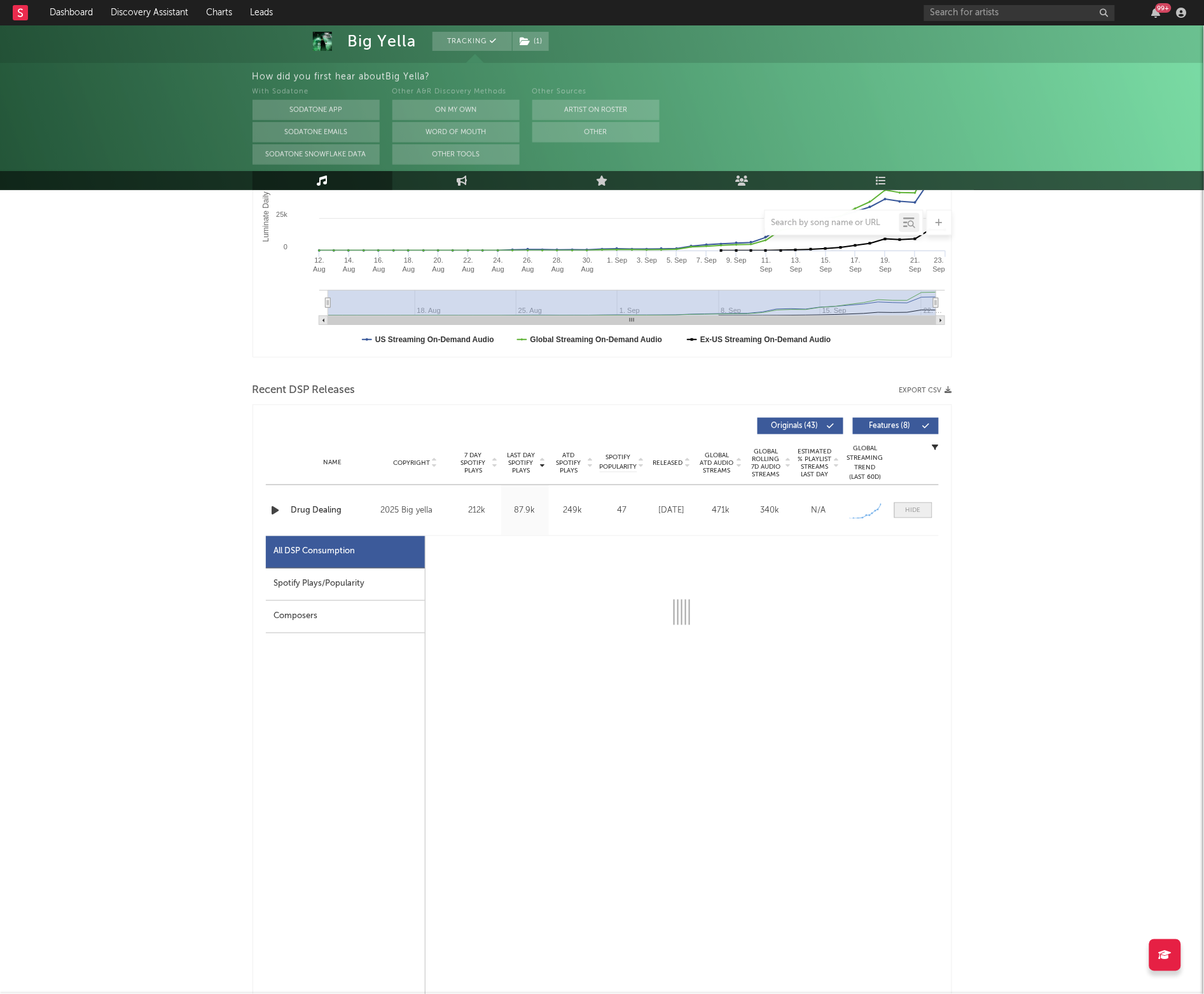
select select "1w"
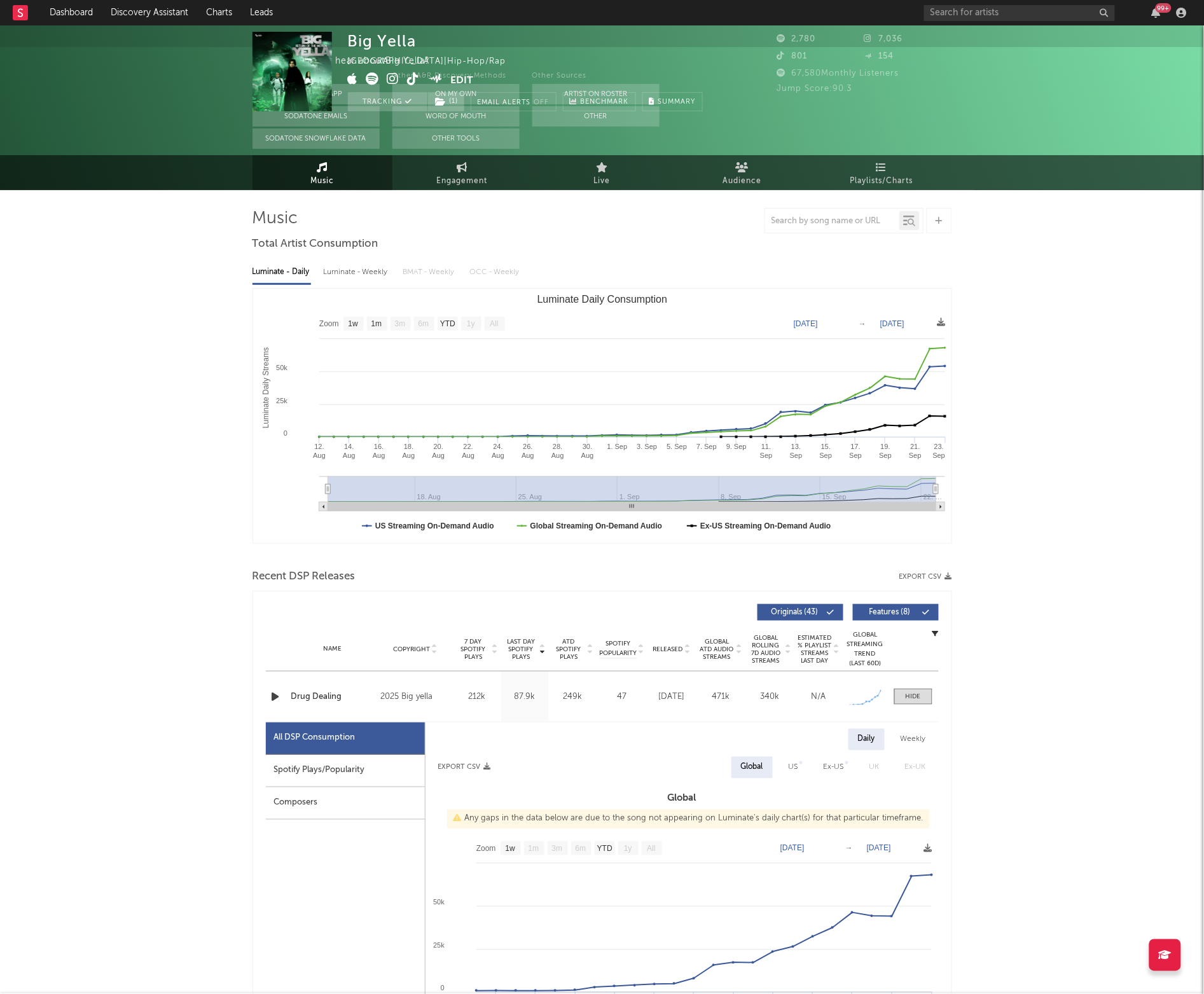
scroll to position [0, 0]
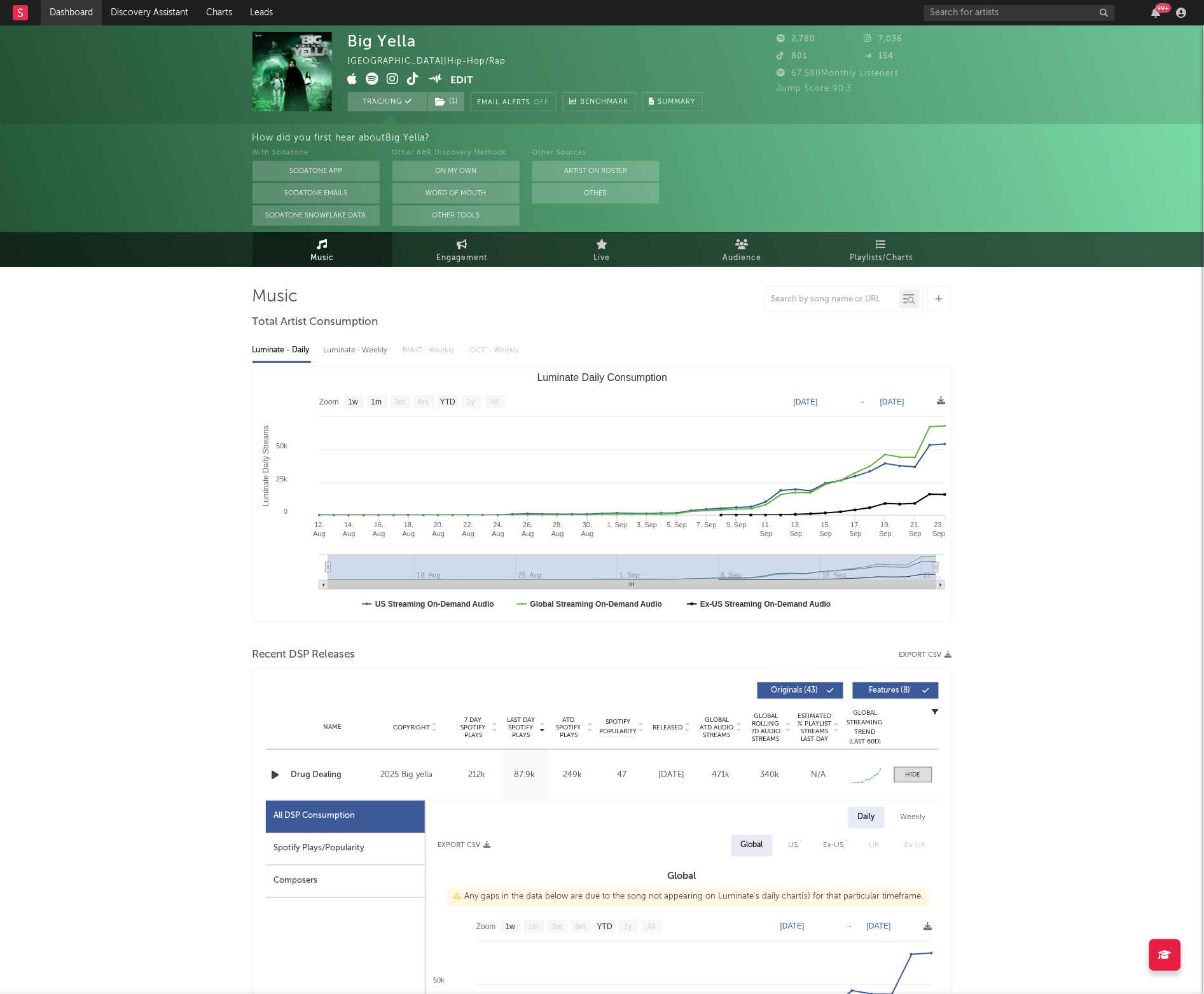
click at [78, 12] on link "Dashboard" at bounding box center [71, 12] width 61 height 25
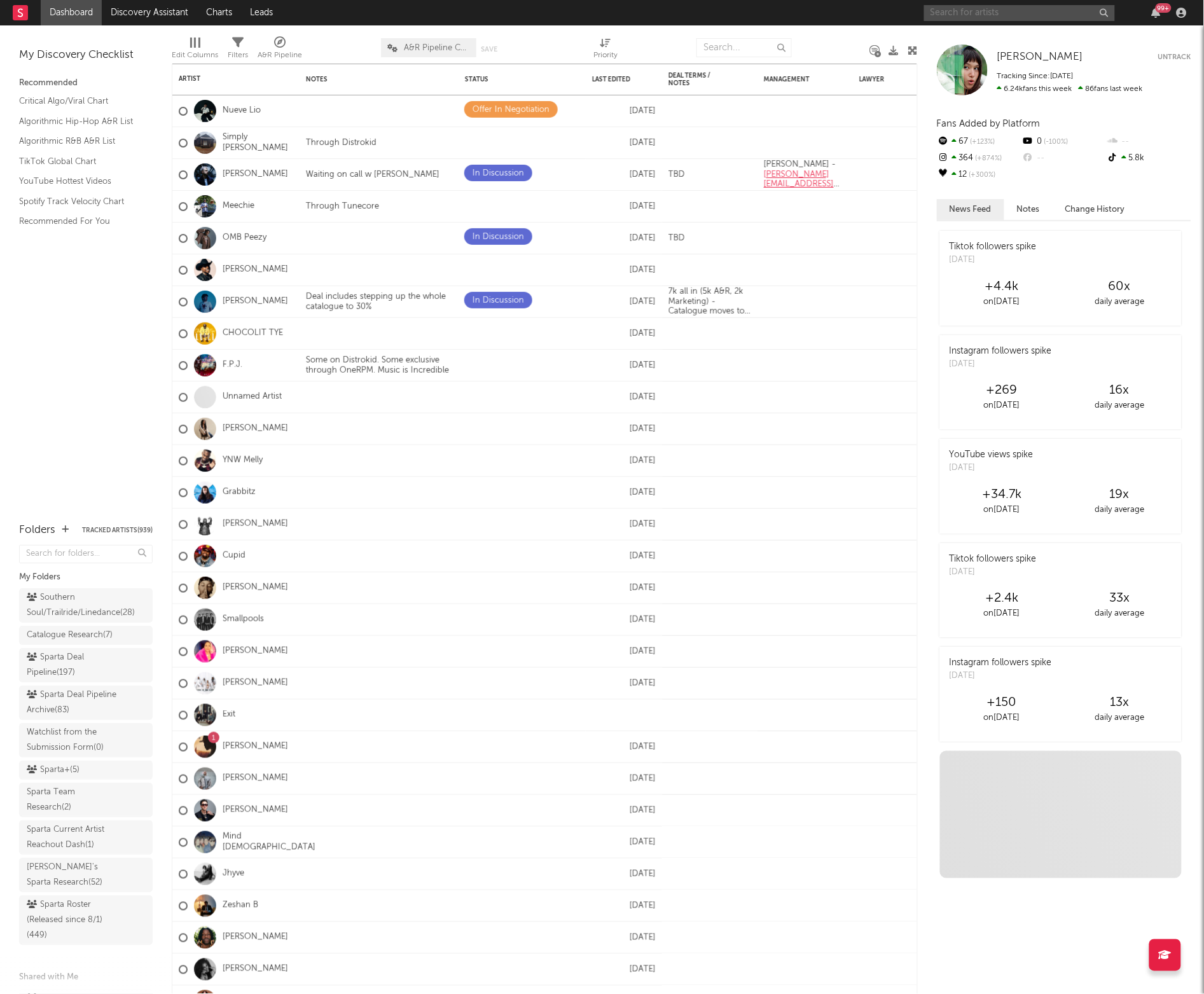
click at [960, 16] on input "text" at bounding box center [1019, 13] width 191 height 16
type input "DGE jaco"
click at [979, 34] on div "DGE JACO" at bounding box center [1039, 38] width 140 height 15
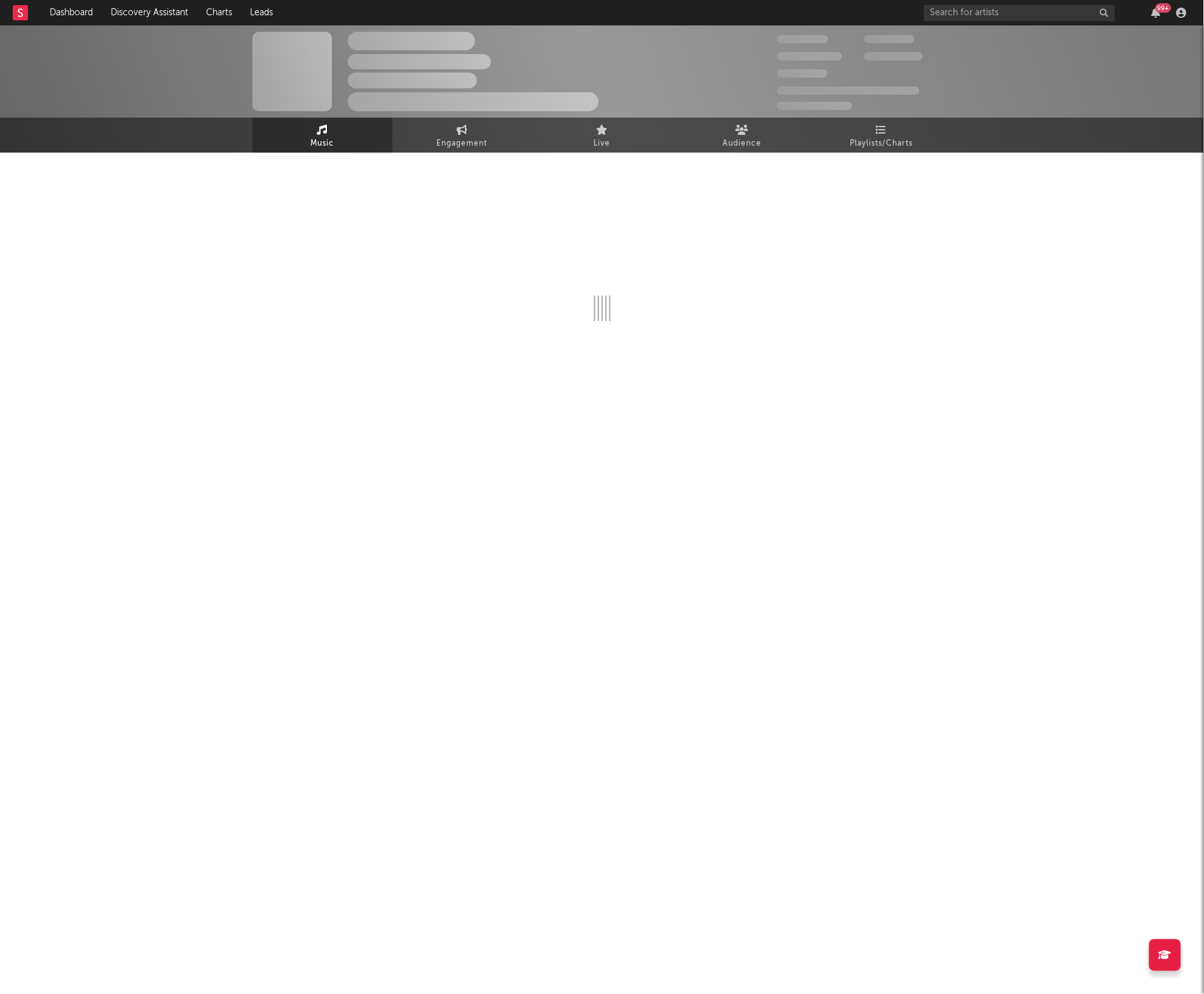
select select "1w"
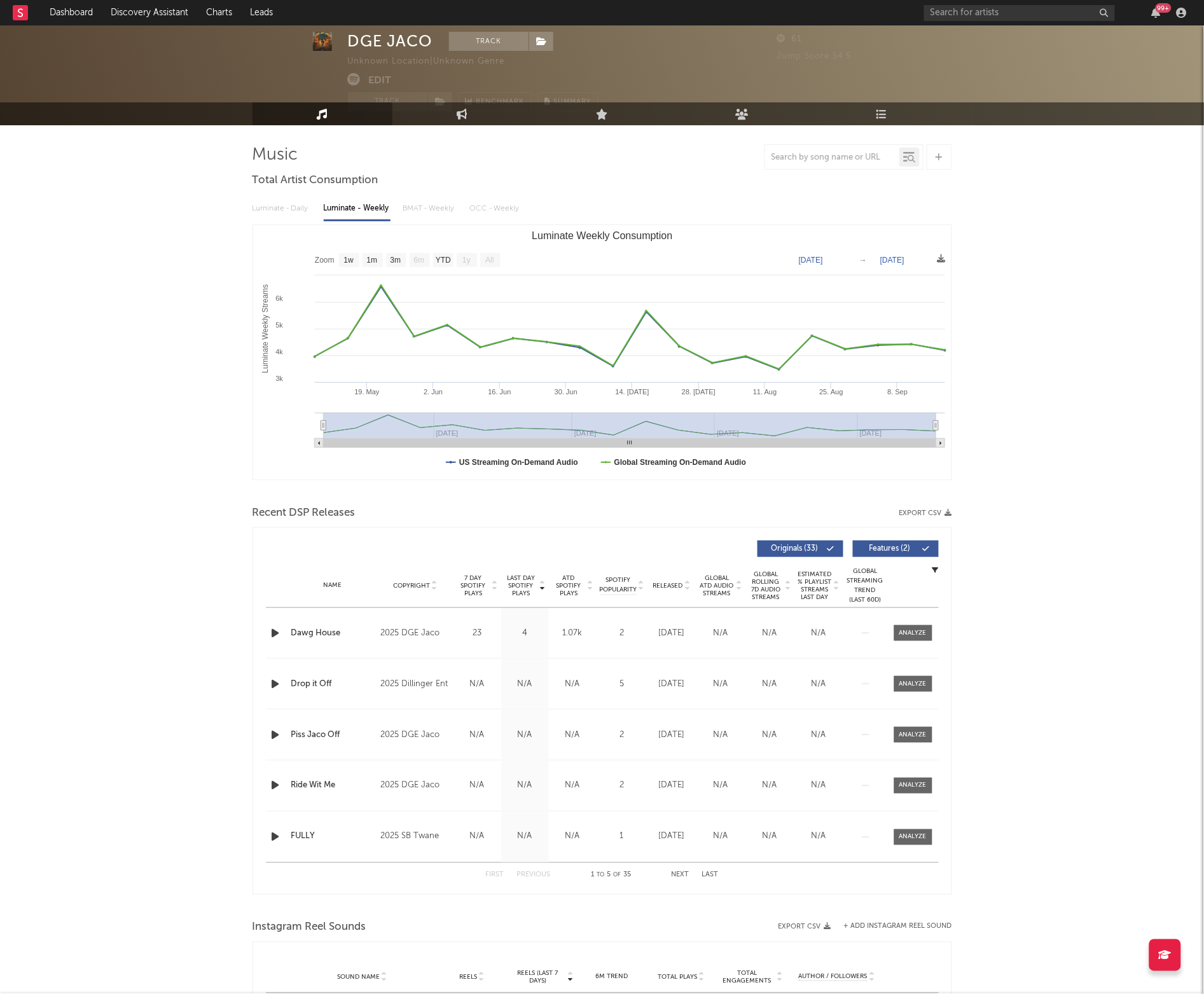
scroll to position [29, 0]
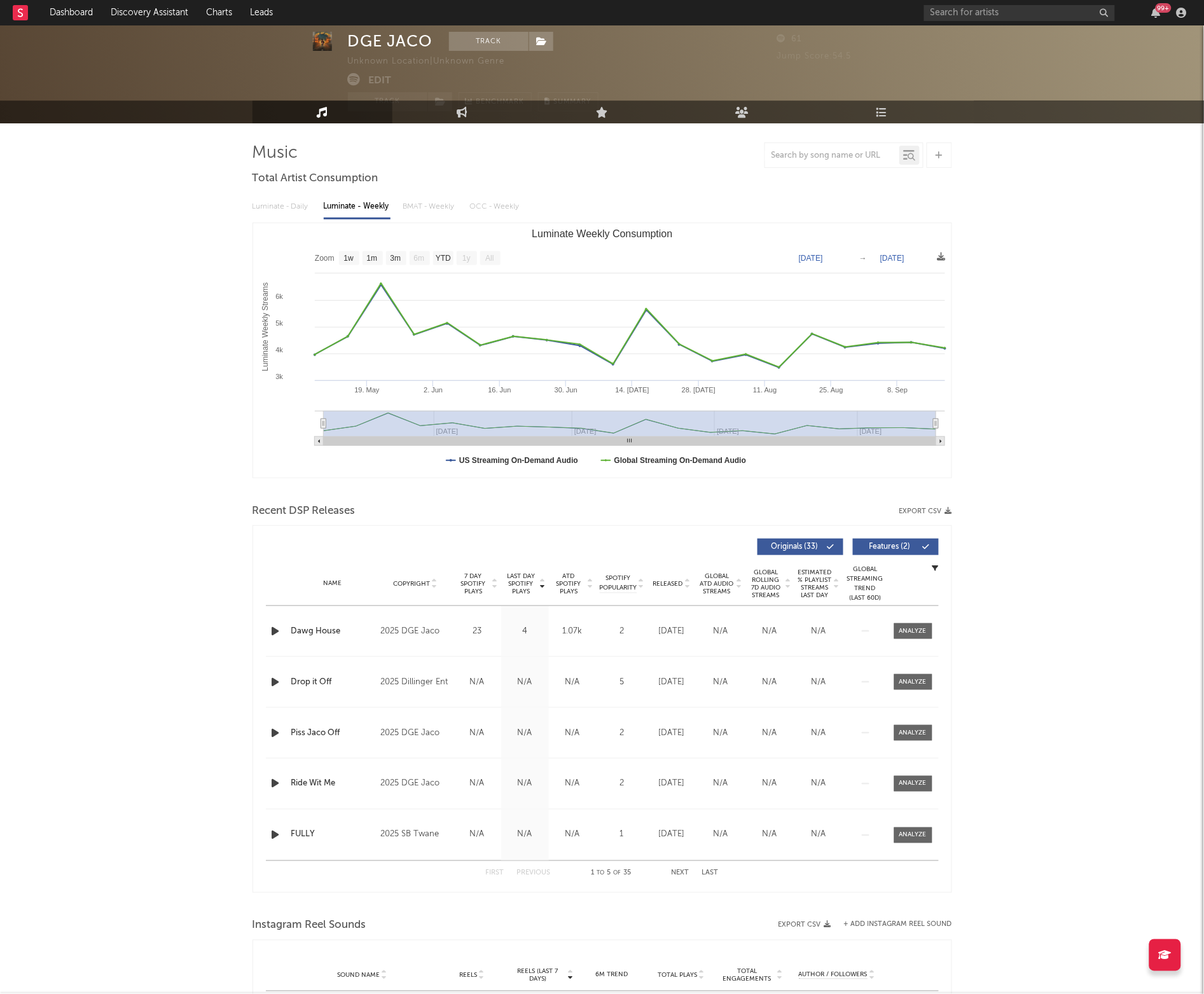
click at [675, 588] on div "Released" at bounding box center [672, 584] width 43 height 10
click at [671, 590] on div "Name Copyright Label Album Names Composer Names 7 Day Spotify Plays Last Day Sp…" at bounding box center [602, 584] width 673 height 45
click at [674, 580] on span "Released" at bounding box center [668, 583] width 30 height 7
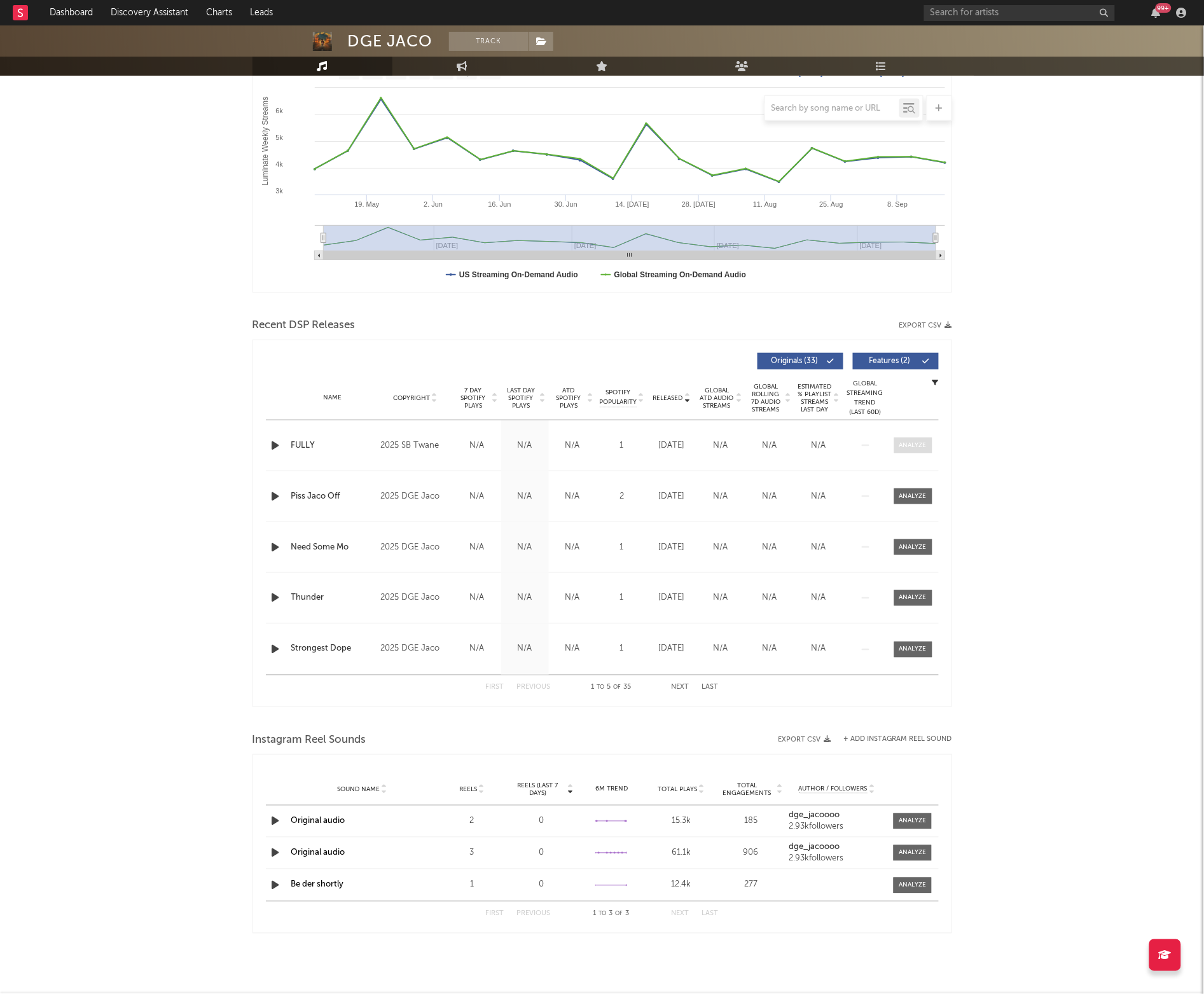
click at [905, 443] on div at bounding box center [913, 446] width 28 height 10
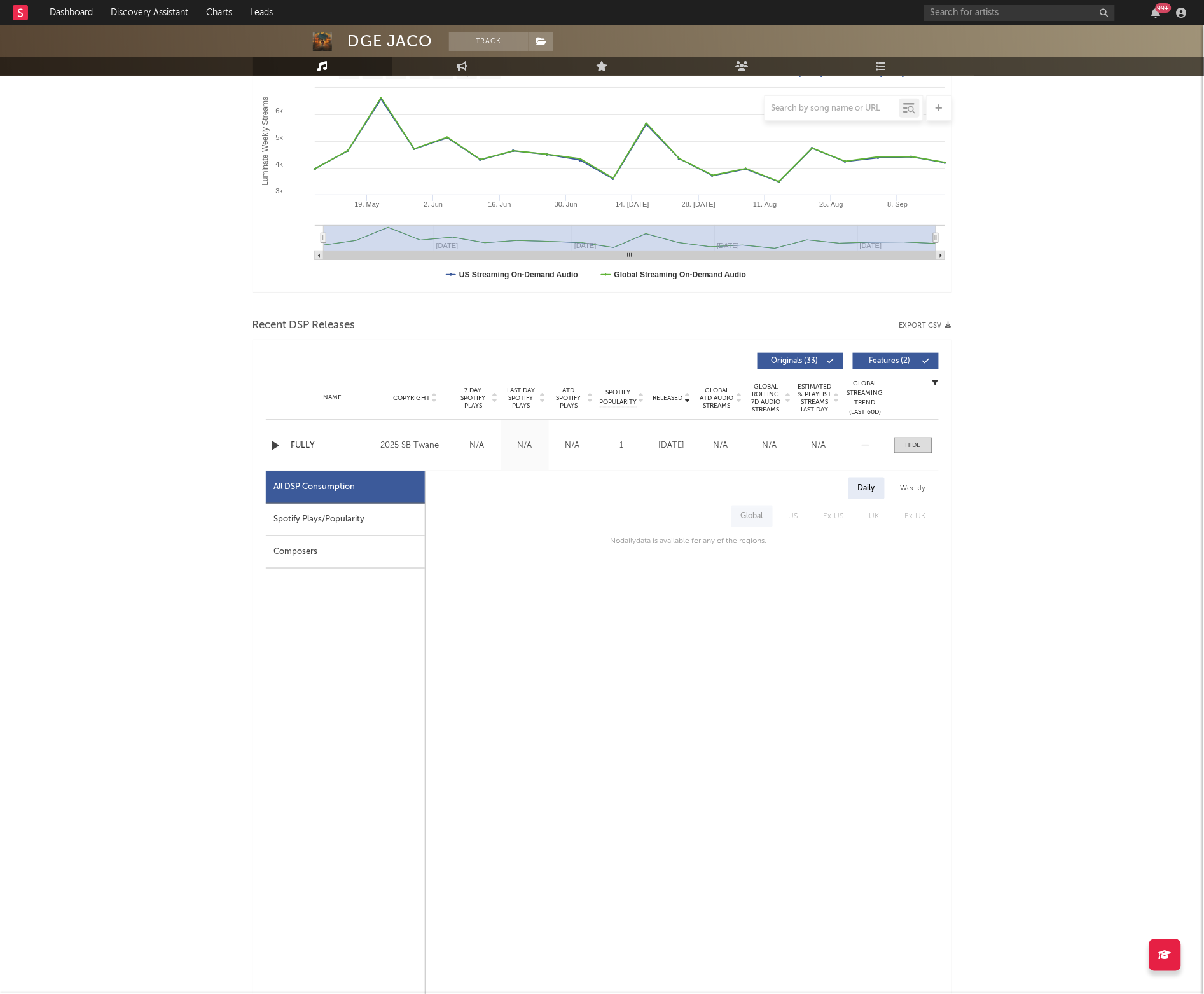
scroll to position [0, 0]
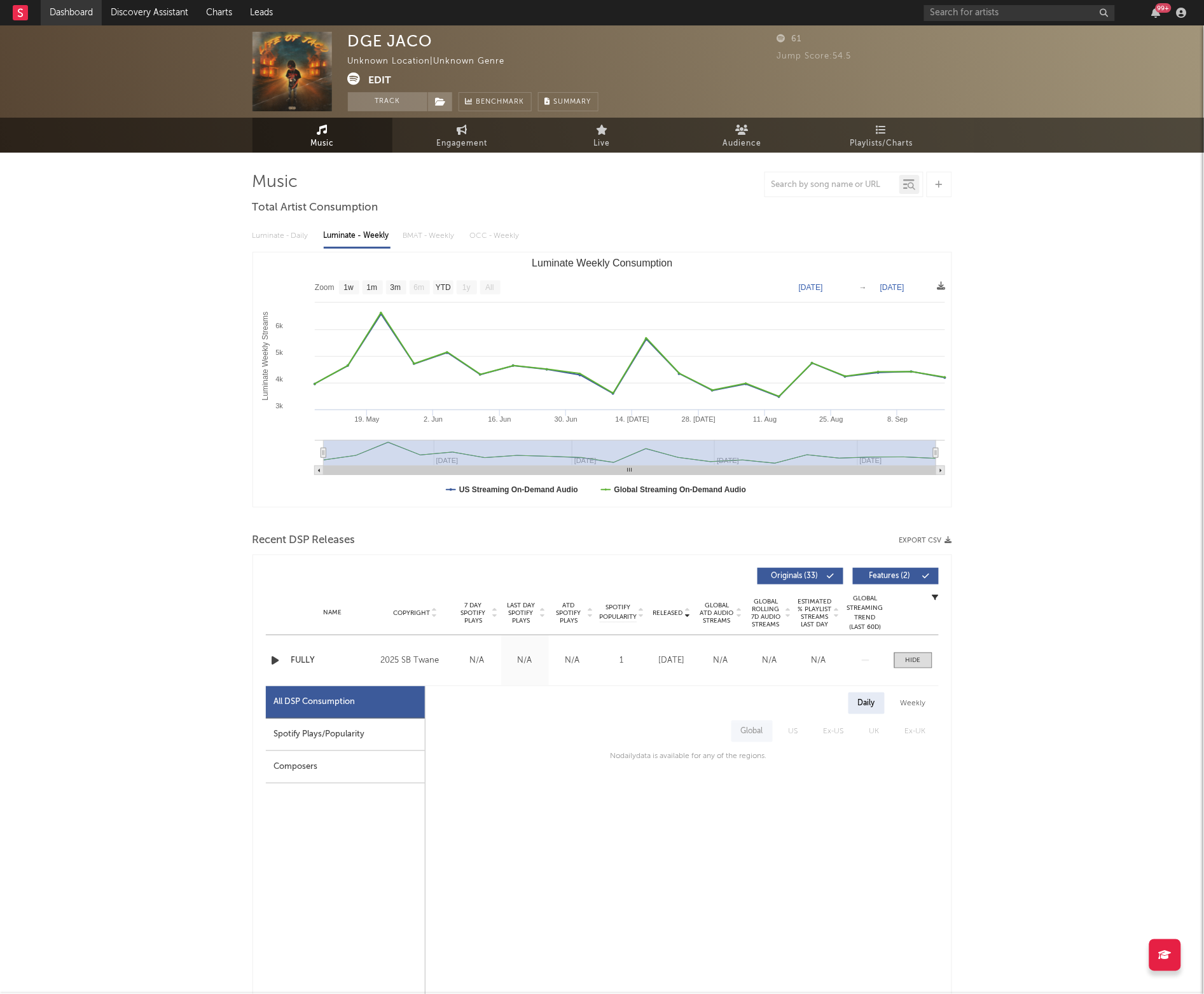
click at [57, 6] on link "Dashboard" at bounding box center [71, 12] width 61 height 25
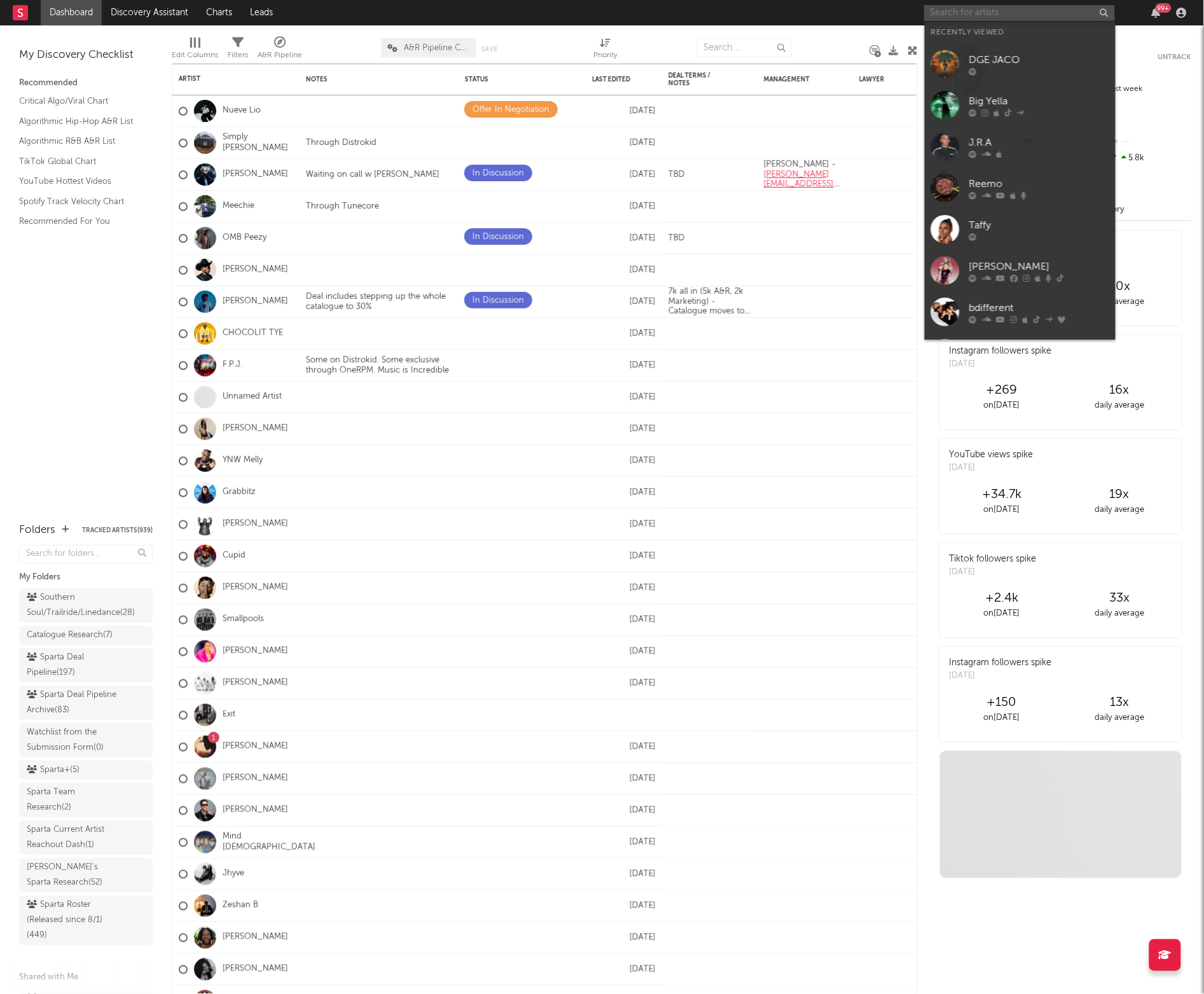
click at [943, 11] on input "text" at bounding box center [1019, 13] width 191 height 16
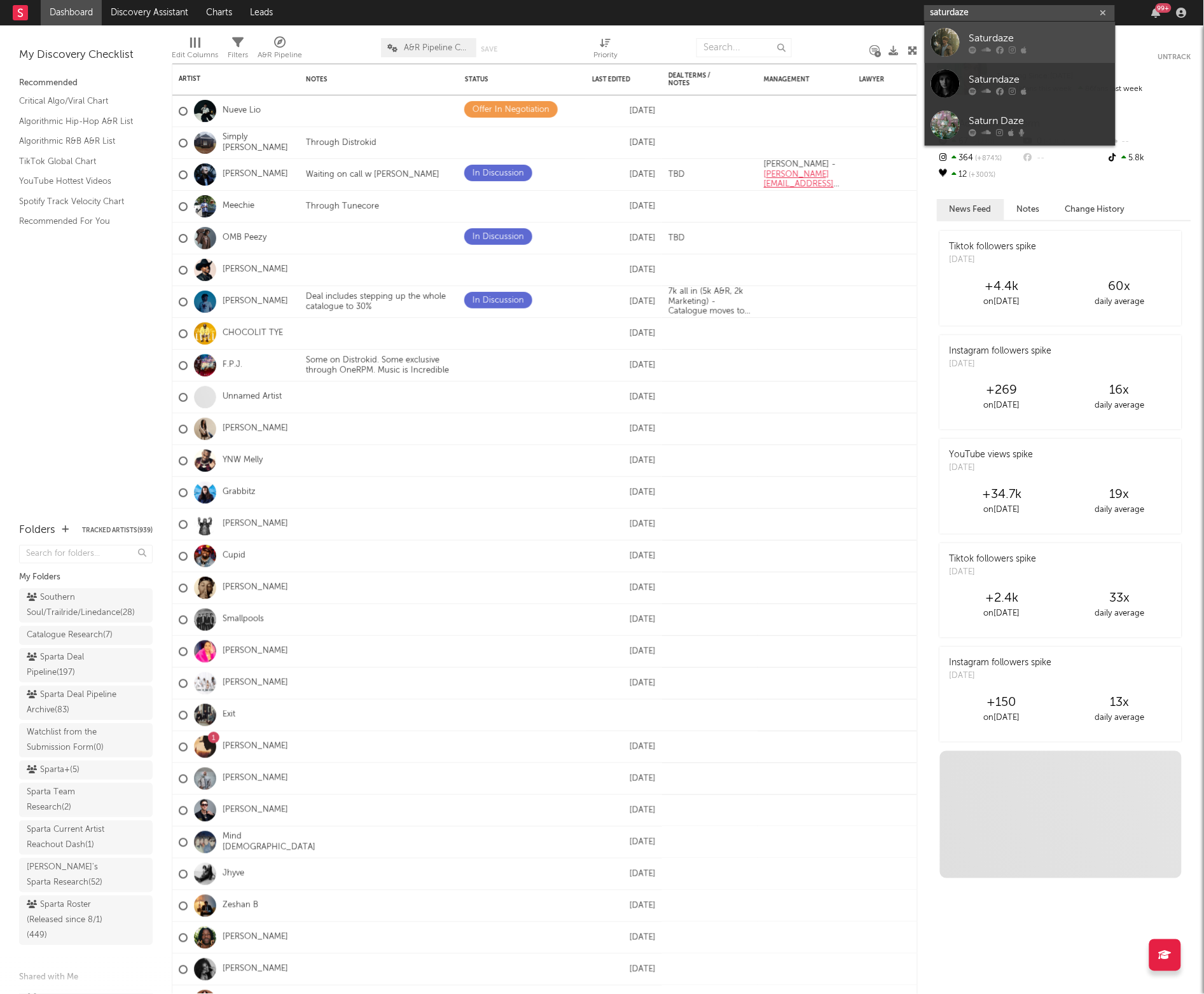
type input "saturdaze"
click at [997, 49] on icon at bounding box center [1000, 49] width 7 height 7
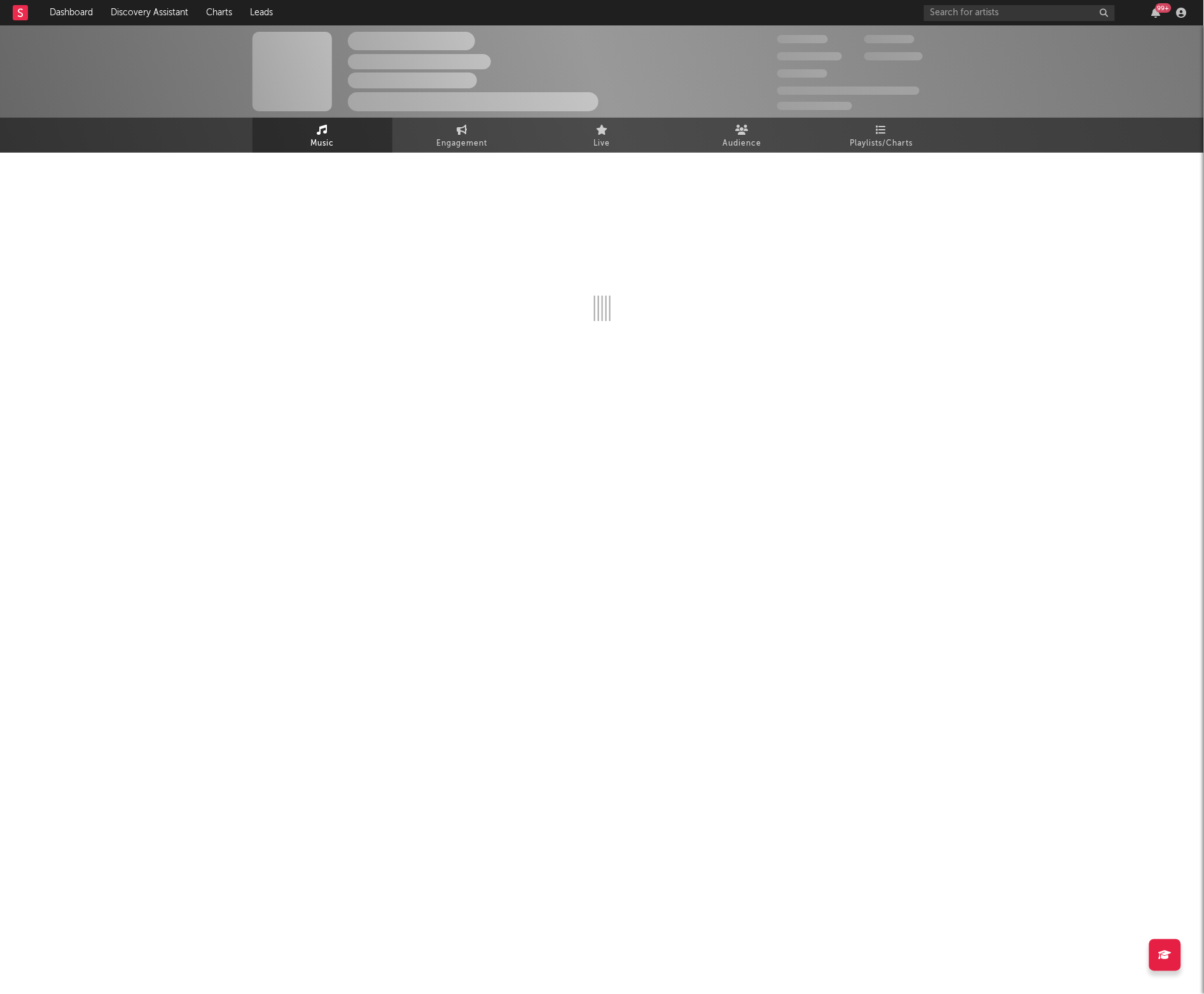
select select "1w"
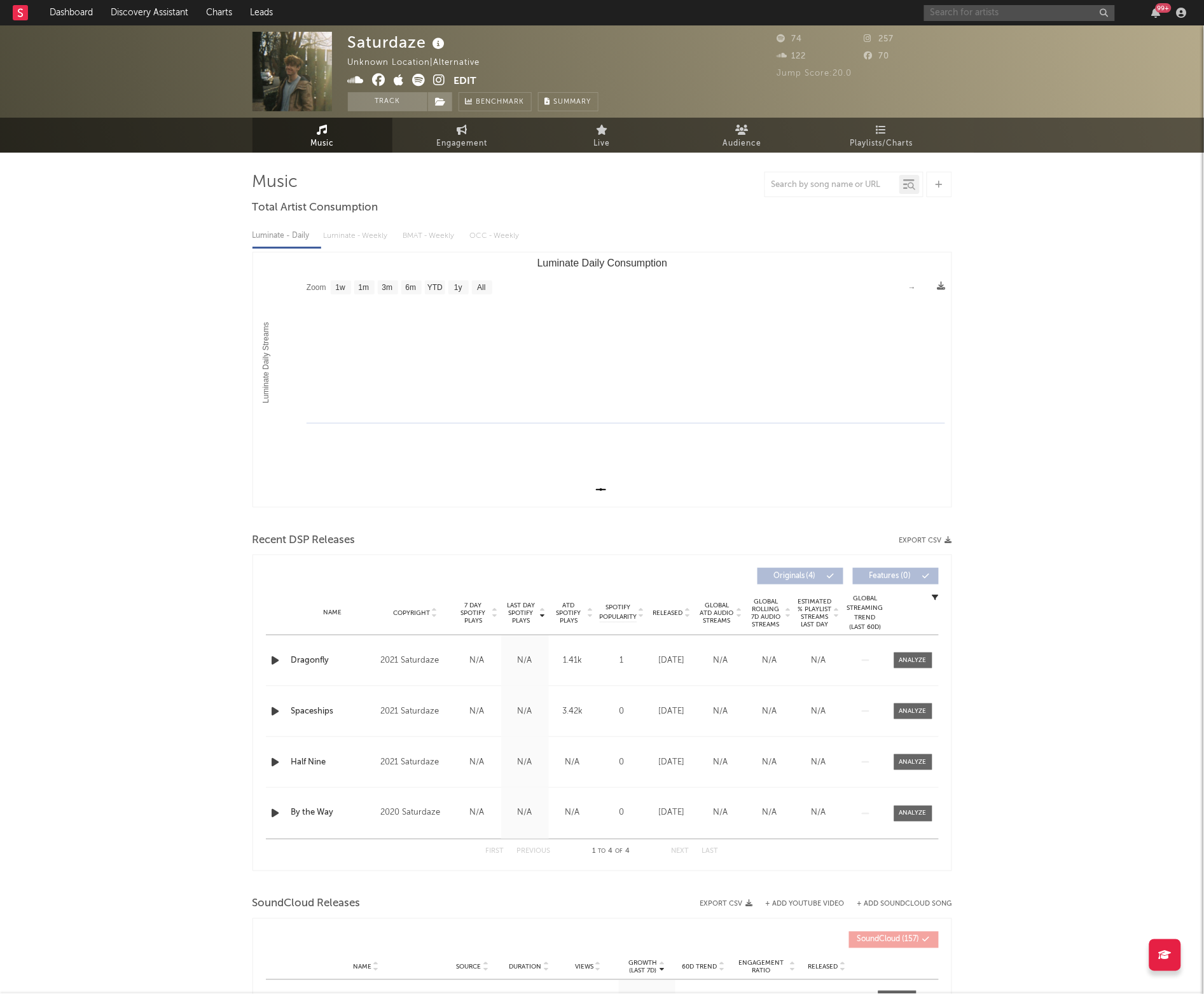
click at [993, 11] on input "text" at bounding box center [1019, 13] width 191 height 16
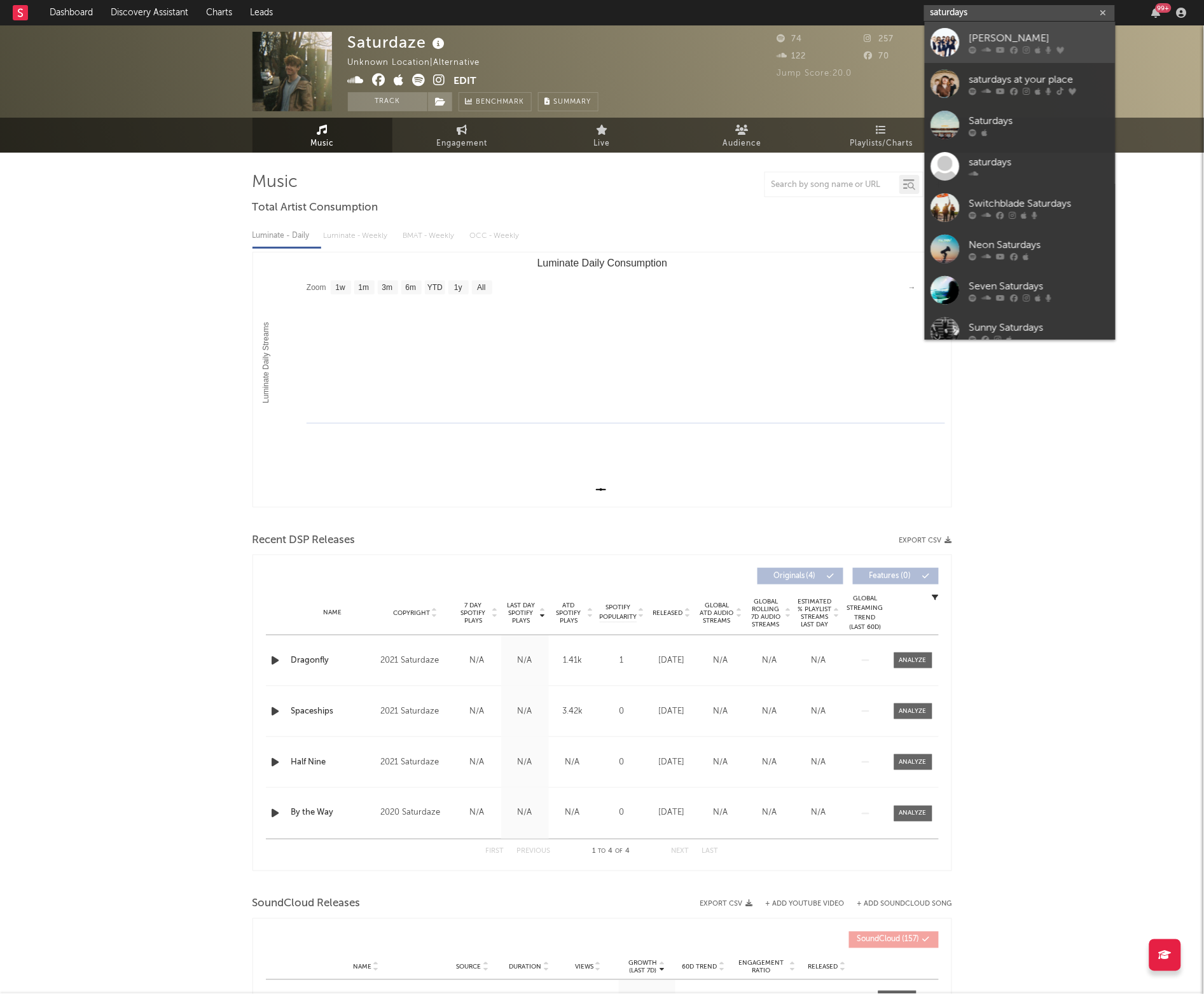
type input "saturdays"
click at [1018, 41] on div "[PERSON_NAME]" at bounding box center [1039, 38] width 140 height 15
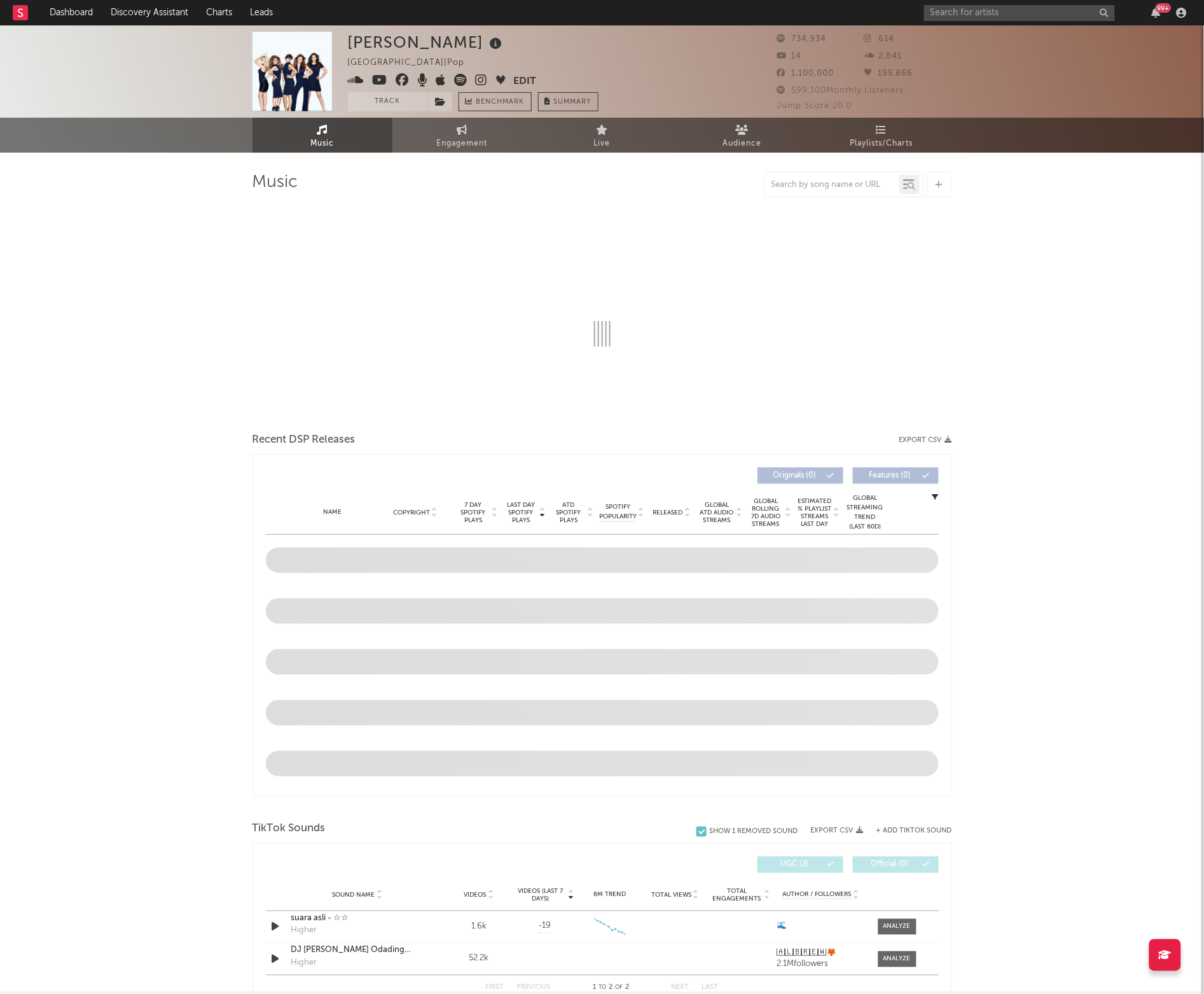
select select "6m"
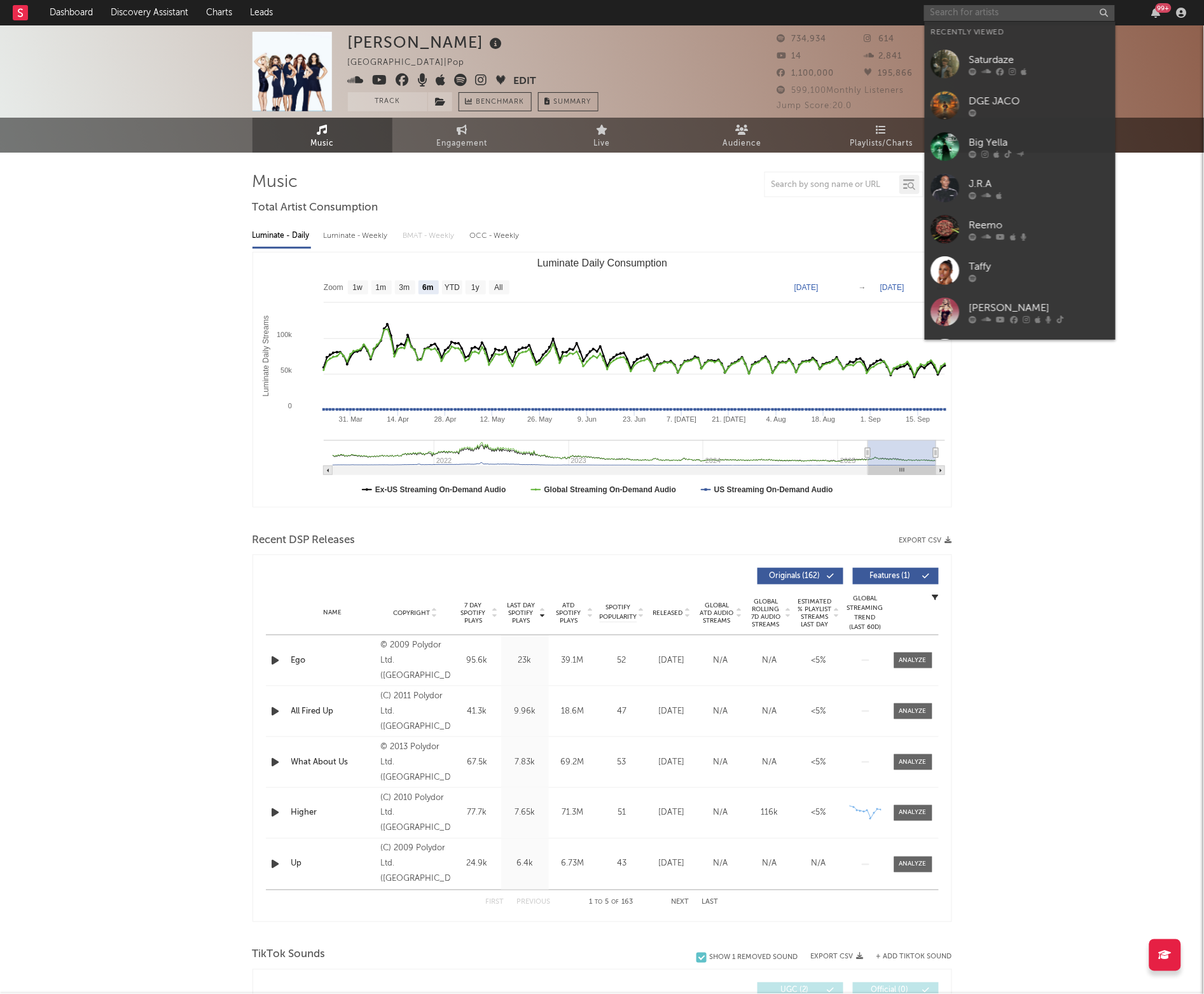
click at [980, 8] on input "text" at bounding box center [1019, 13] width 191 height 16
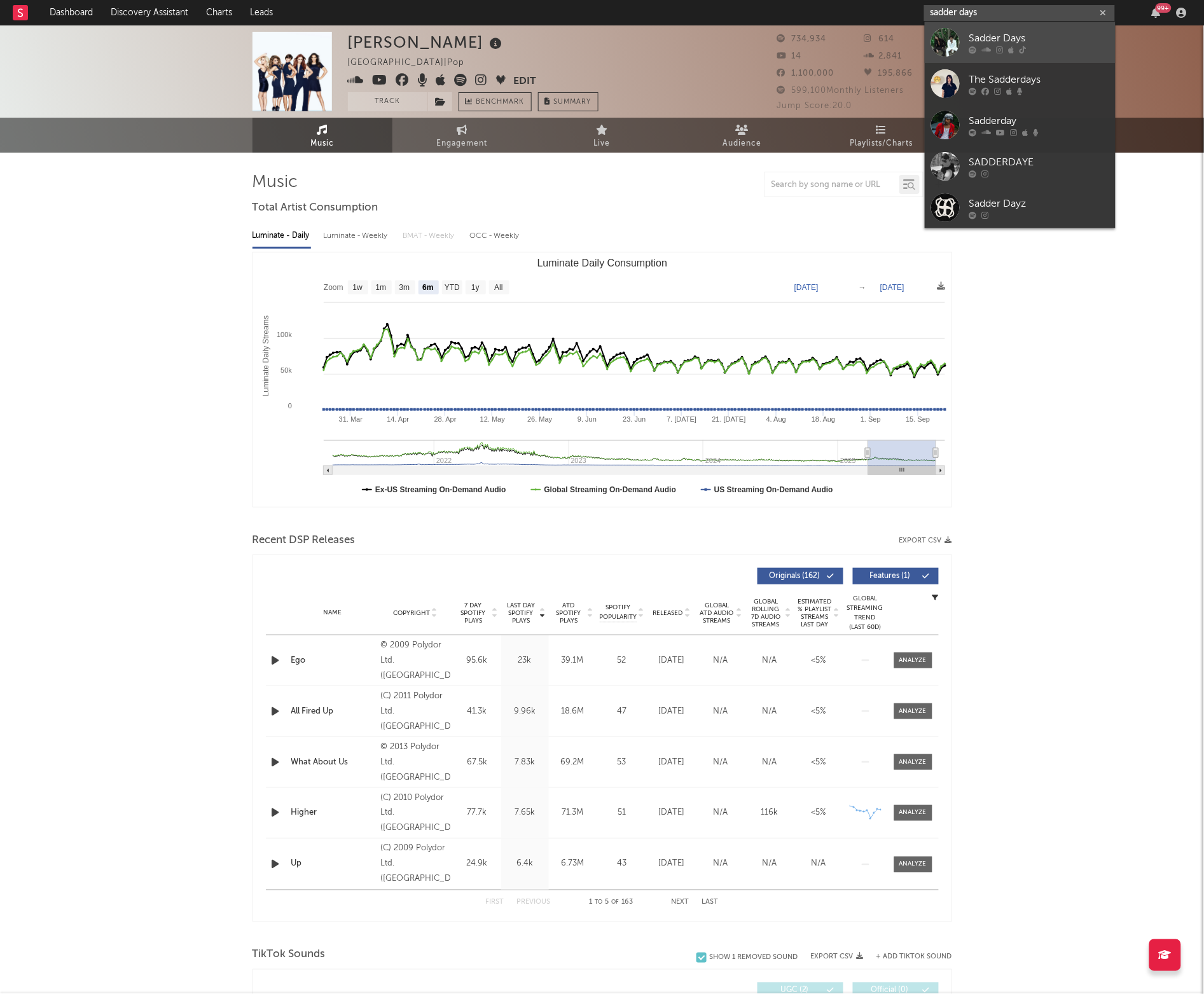
type input "sadder days"
click at [1002, 58] on link "Sadder Days" at bounding box center [1020, 42] width 191 height 41
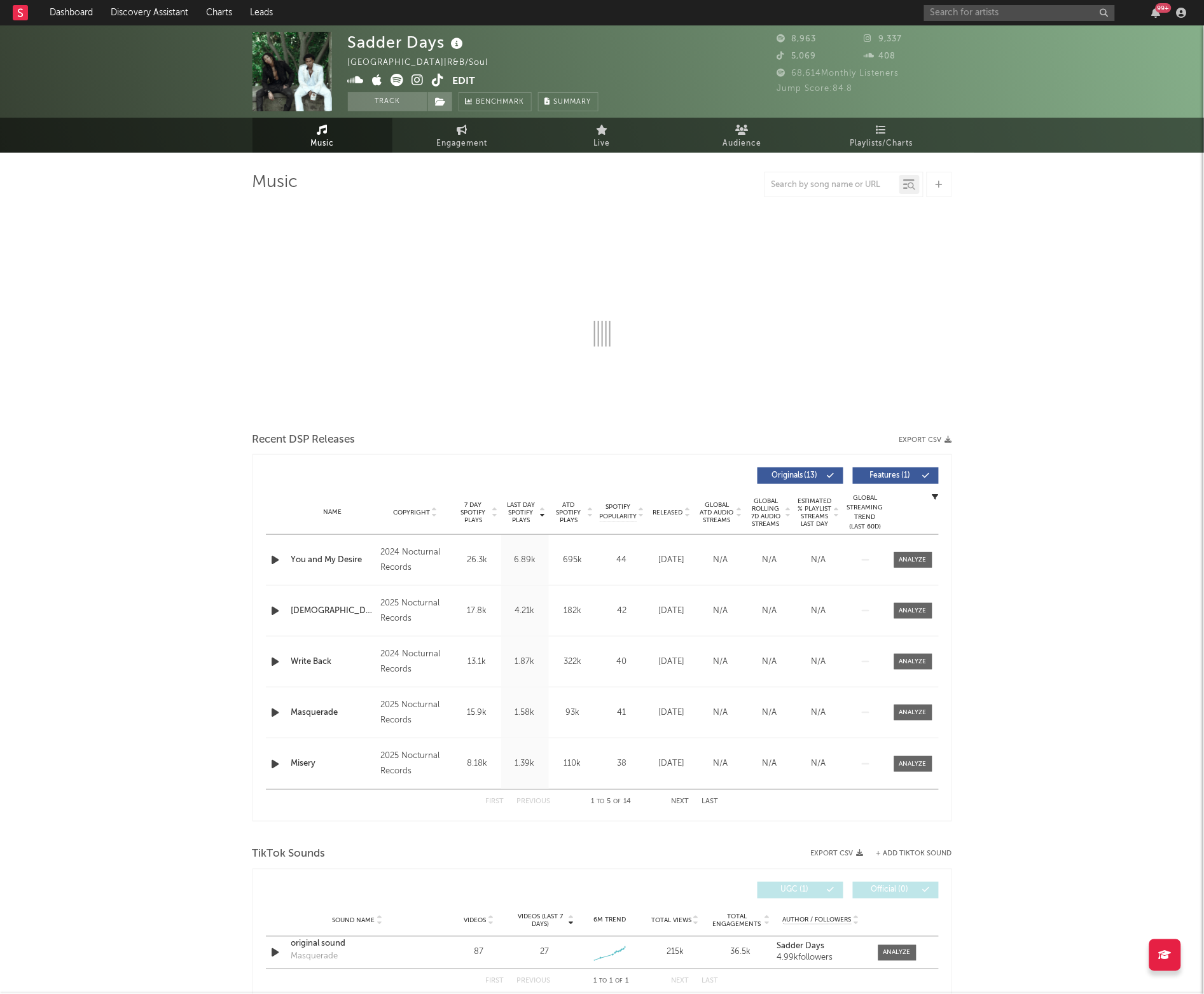
select select "6m"
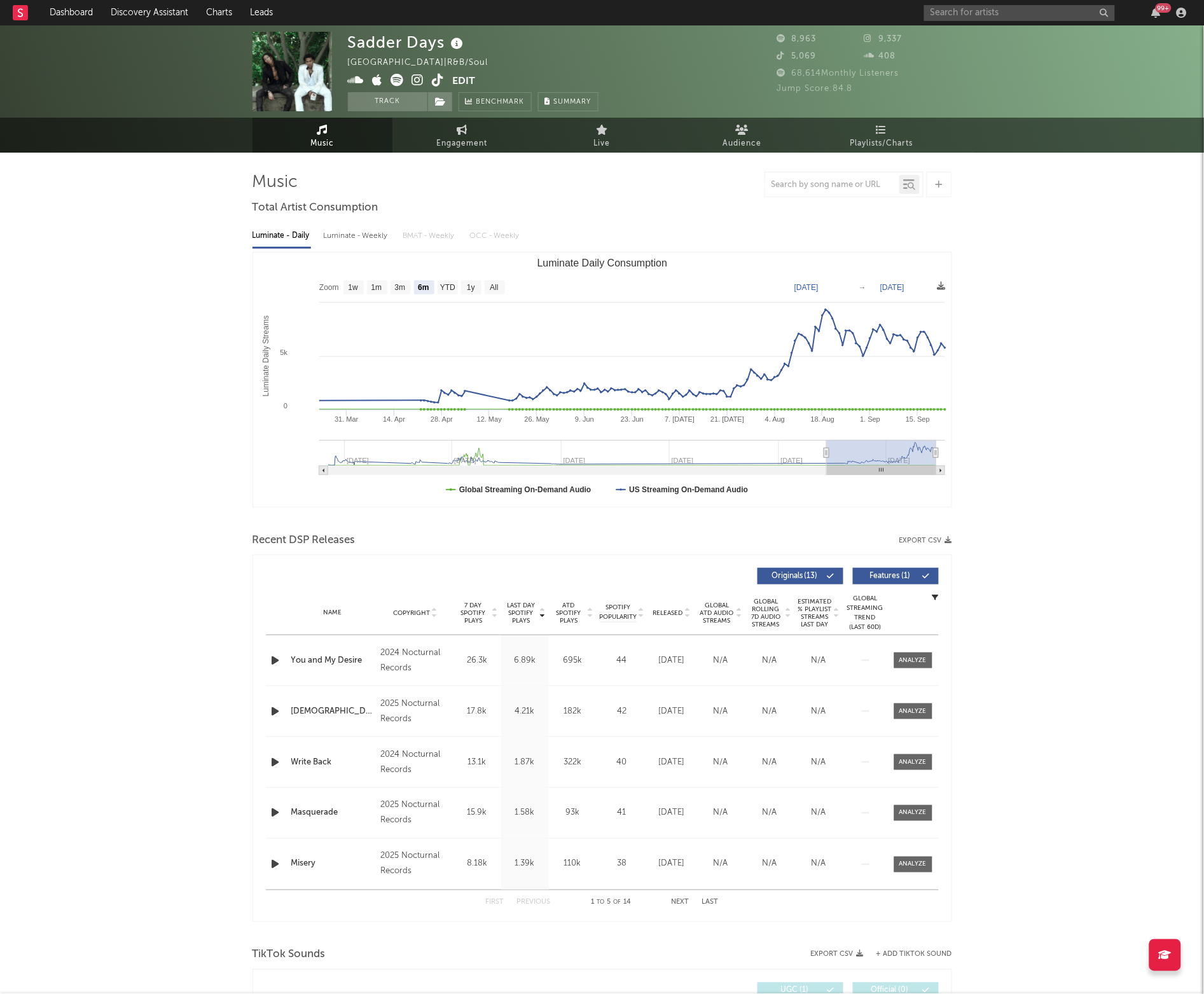
click at [414, 79] on icon at bounding box center [418, 80] width 12 height 13
click at [441, 81] on icon at bounding box center [438, 80] width 12 height 13
click at [406, 135] on link "Engagement" at bounding box center [462, 135] width 140 height 35
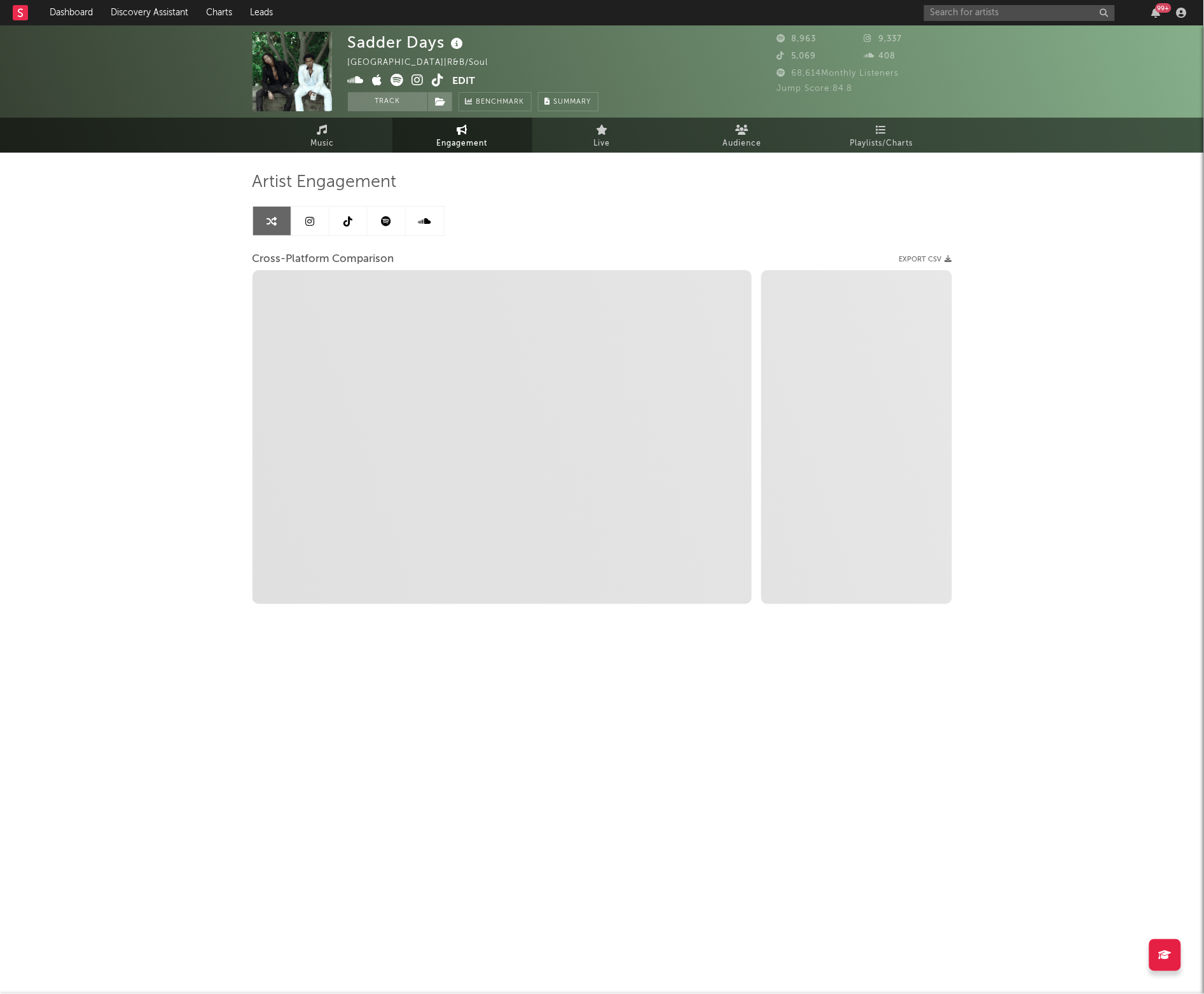
select select "1w"
click at [346, 217] on icon at bounding box center [348, 221] width 9 height 11
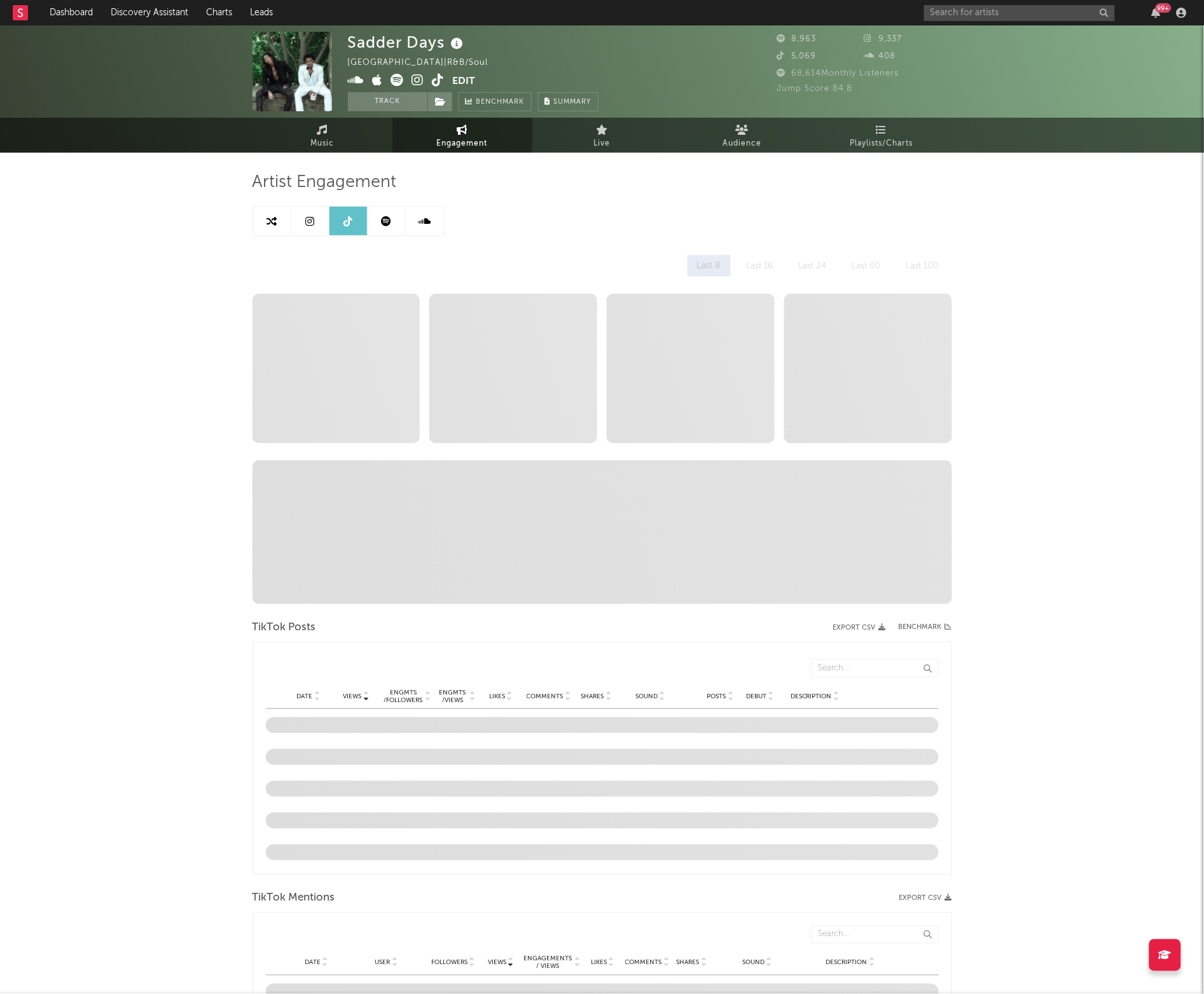
select select "1w"
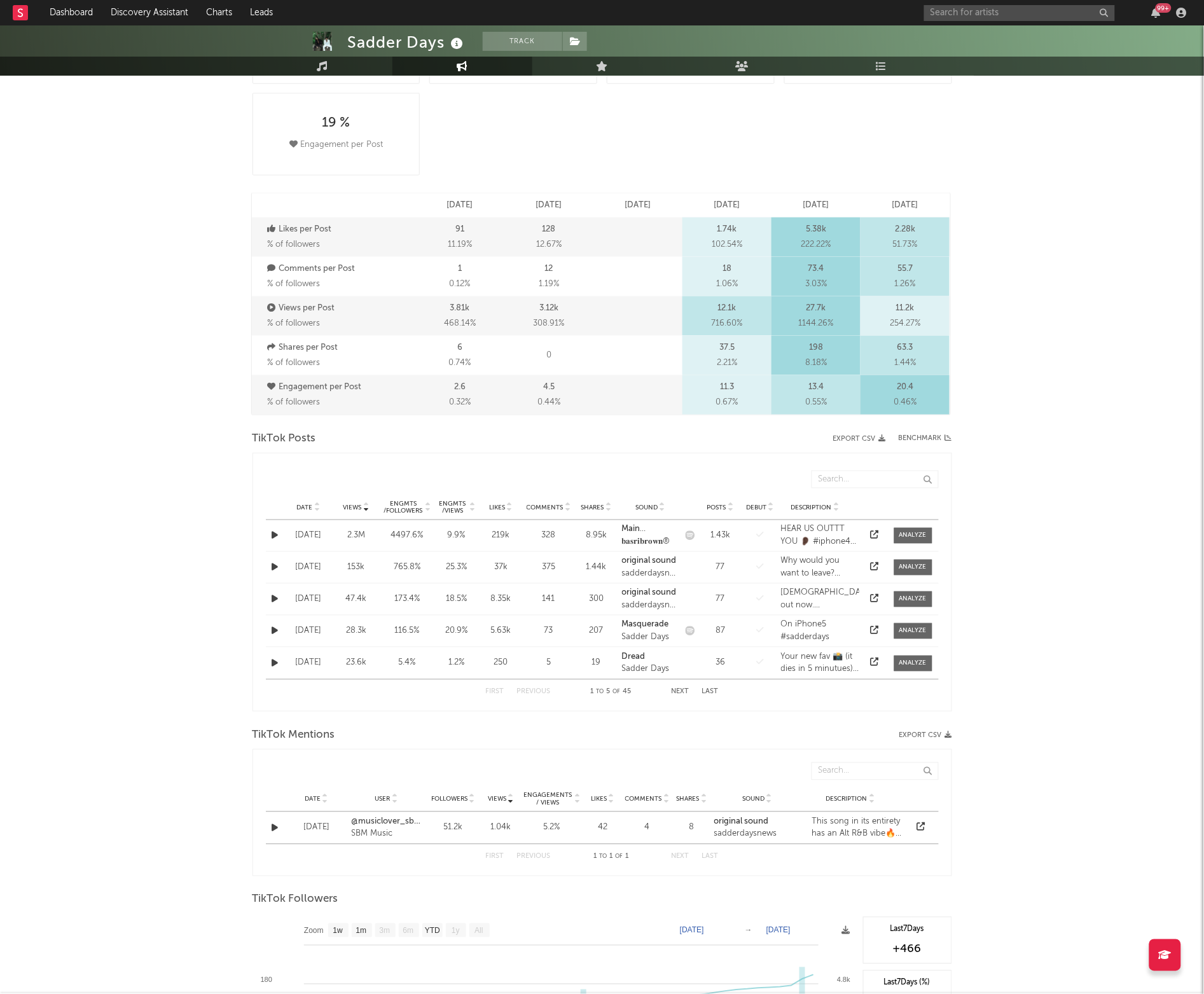
scroll to position [4, 0]
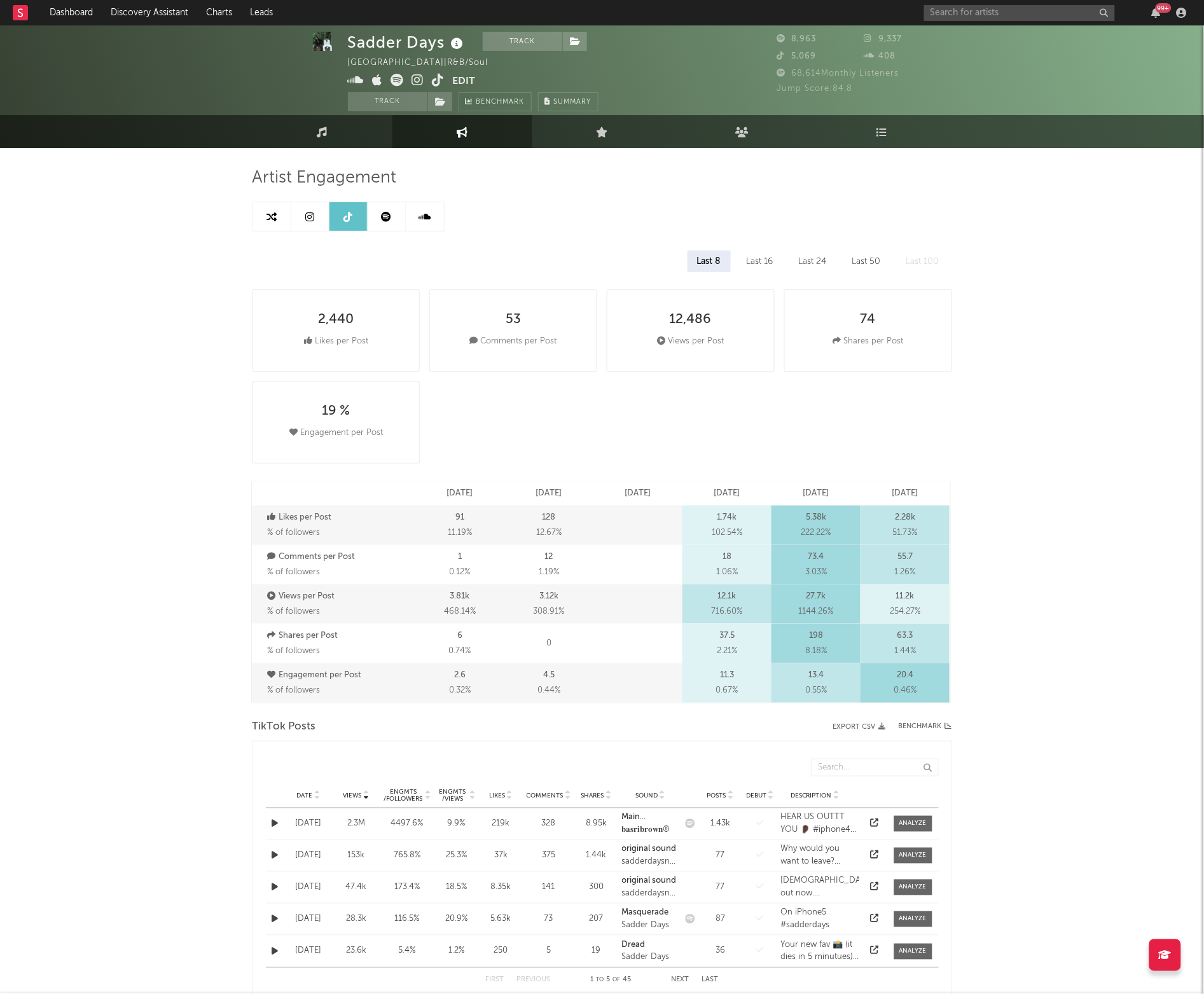
click at [733, 251] on div "Last 8 Last 16 Last 24 Last 50 Last 100" at bounding box center [602, 261] width 700 height 22
click at [750, 259] on div "Last 16" at bounding box center [760, 261] width 45 height 22
click at [810, 259] on div "Last 24" at bounding box center [813, 261] width 47 height 22
click at [849, 259] on div "Last 50" at bounding box center [866, 261] width 48 height 22
click at [813, 259] on div "Last 24" at bounding box center [812, 261] width 47 height 22
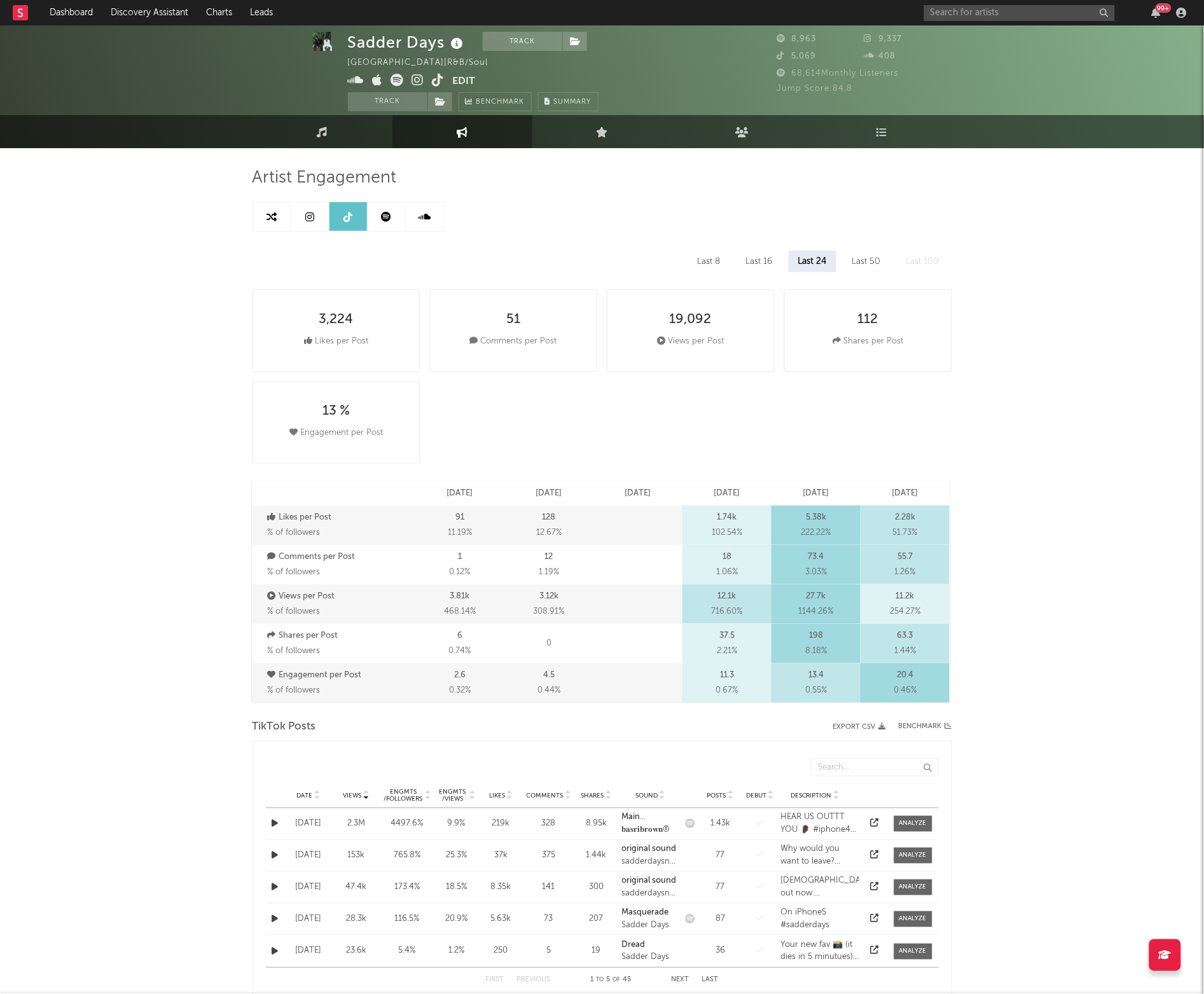
click at [766, 255] on div "Last 16" at bounding box center [759, 261] width 45 height 22
click at [713, 259] on div "Last 8" at bounding box center [709, 261] width 42 height 22
